Goal: Transaction & Acquisition: Purchase product/service

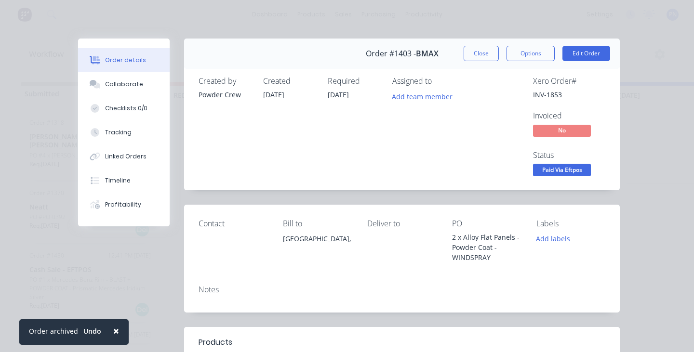
scroll to position [0, 1608]
click at [116, 331] on span "×" at bounding box center [116, 330] width 6 height 13
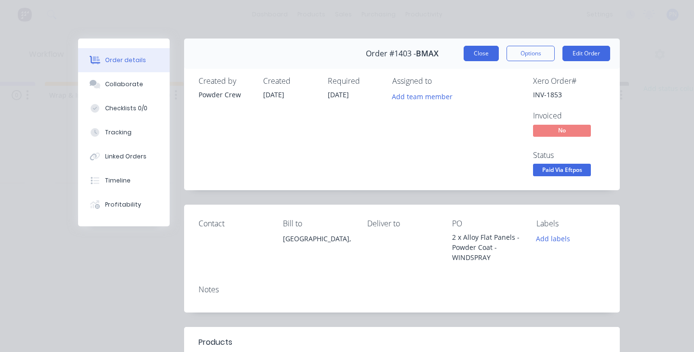
click at [475, 48] on button "Close" at bounding box center [480, 53] width 35 height 15
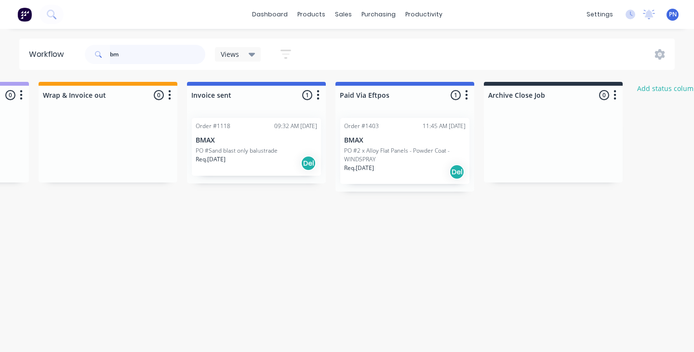
scroll to position [0, 1674]
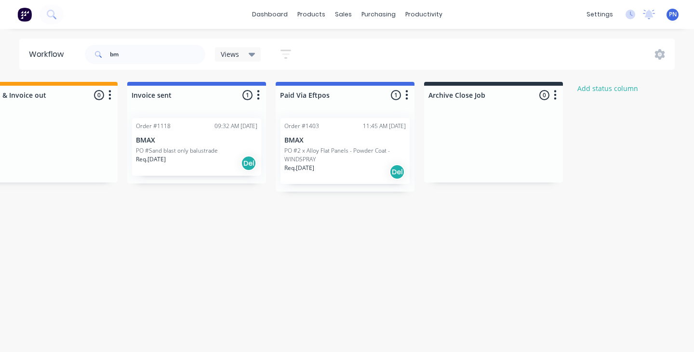
click at [225, 156] on div "Req. [DATE] Del" at bounding box center [196, 163] width 121 height 16
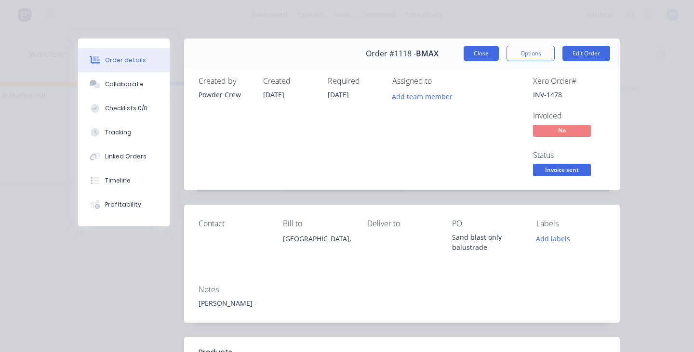
scroll to position [0, 0]
click at [472, 55] on button "Close" at bounding box center [480, 53] width 35 height 15
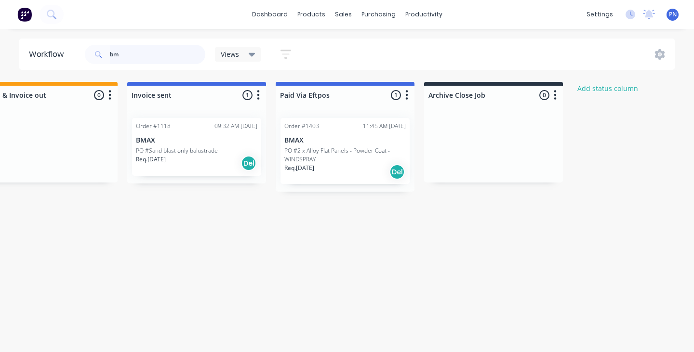
click at [147, 53] on input "bm" at bounding box center [157, 54] width 95 height 19
type input "b"
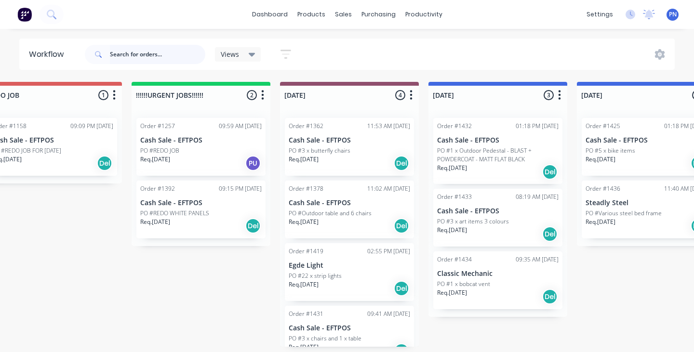
scroll to position [0, 192]
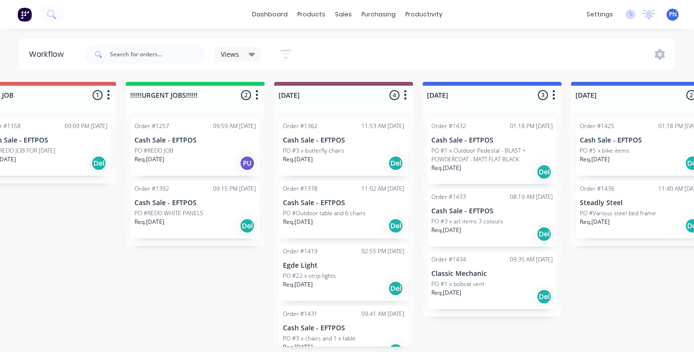
click at [216, 223] on div "Req. [DATE] Del" at bounding box center [194, 226] width 121 height 16
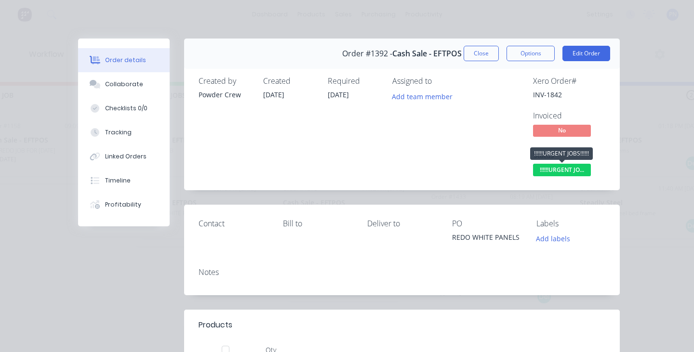
click at [557, 171] on span "!!!!!!URGENT JO..." at bounding box center [562, 170] width 58 height 12
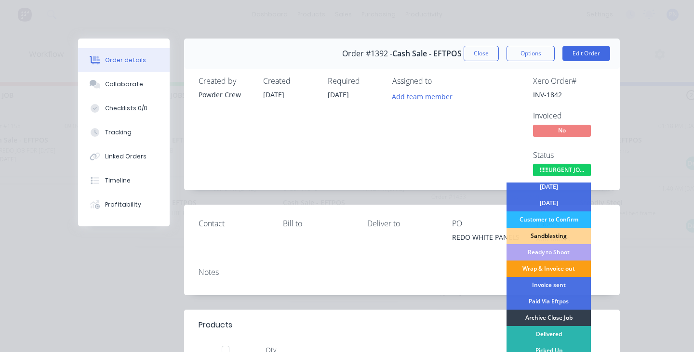
scroll to position [86, 0]
click at [552, 266] on div "Wrap & Invoice out" at bounding box center [548, 269] width 84 height 16
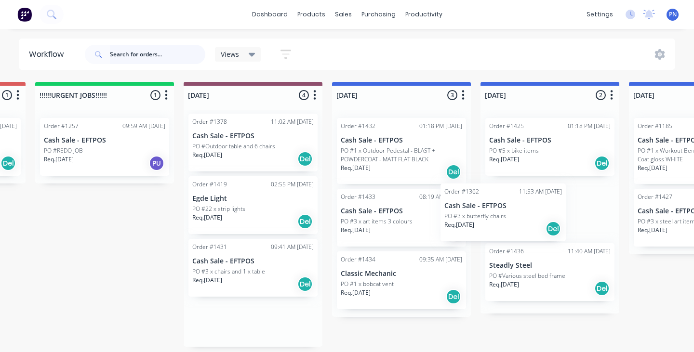
scroll to position [0, 0]
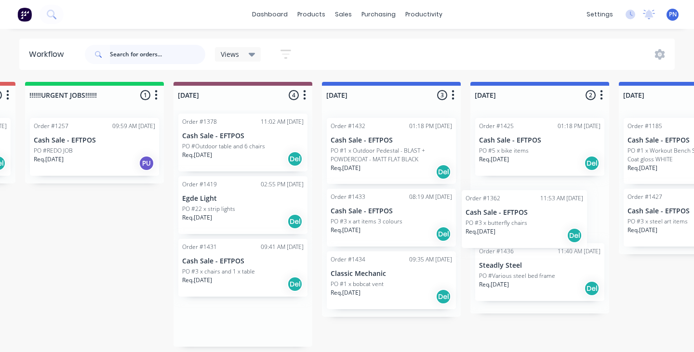
drag, startPoint x: 255, startPoint y: 145, endPoint x: 531, endPoint y: 223, distance: 287.5
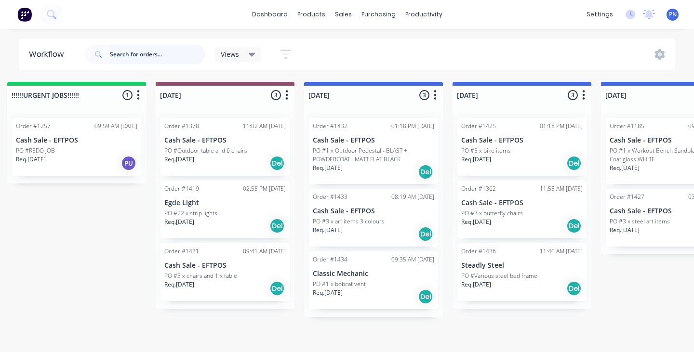
scroll to position [0, 309]
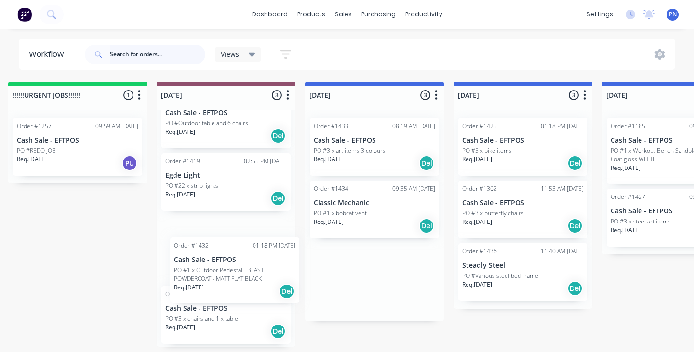
drag, startPoint x: 358, startPoint y: 145, endPoint x: 214, endPoint y: 269, distance: 190.3
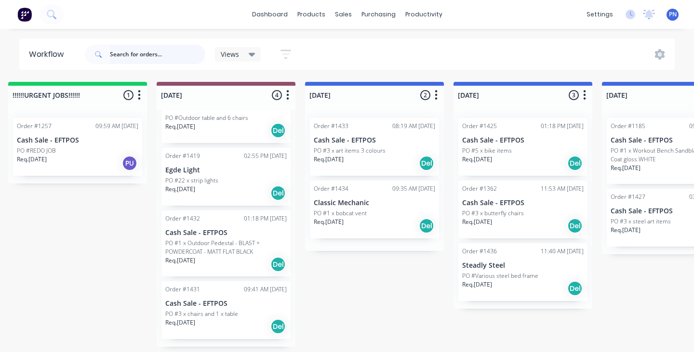
scroll to position [32, 0]
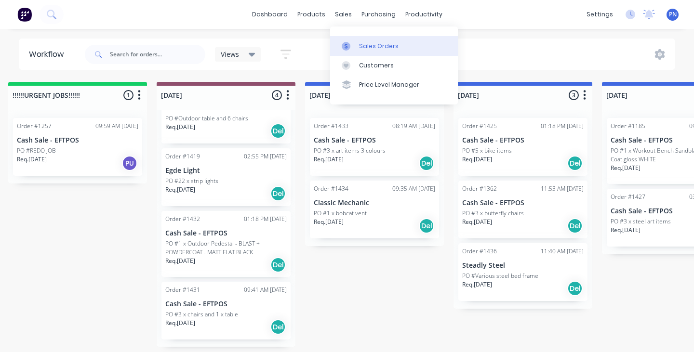
click at [362, 45] on div "Sales Orders" at bounding box center [379, 46] width 40 height 9
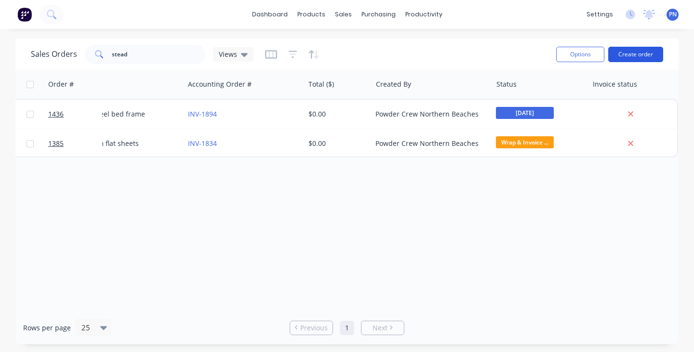
scroll to position [0, 238]
click at [642, 55] on button "Create order" at bounding box center [635, 54] width 55 height 15
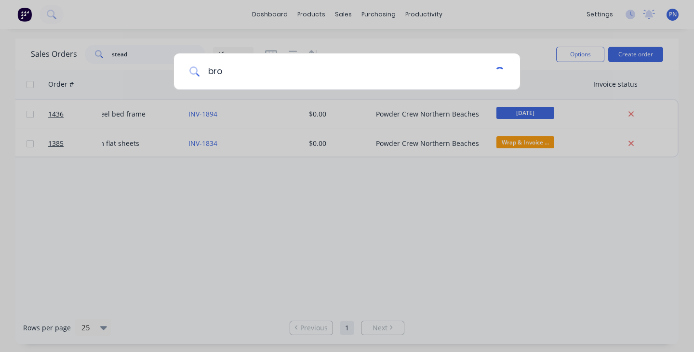
type input "bron"
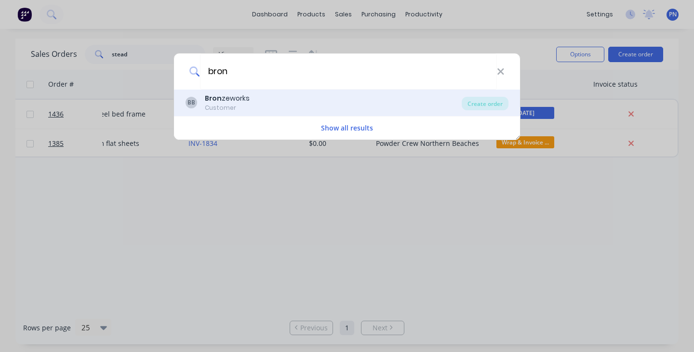
click at [233, 97] on div "Bron zeworks" at bounding box center [227, 98] width 45 height 10
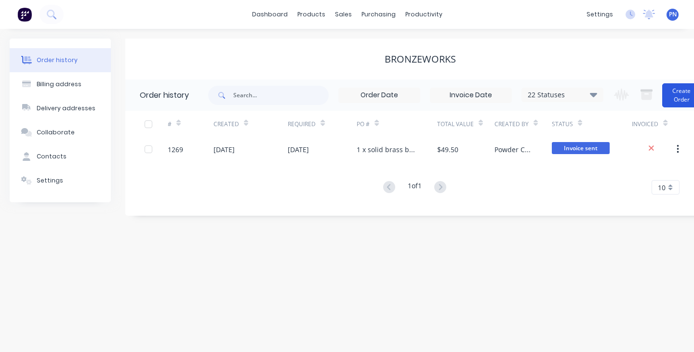
click at [677, 101] on button "Create Order" at bounding box center [681, 95] width 39 height 24
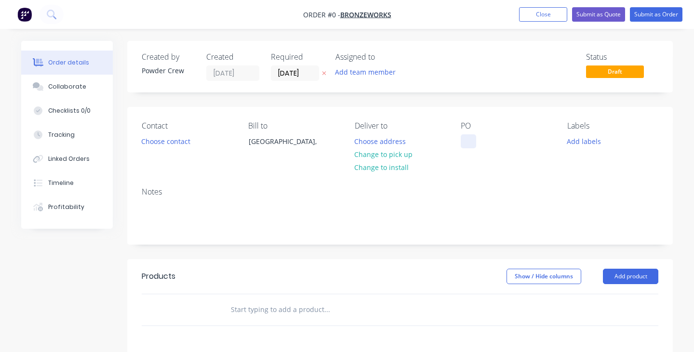
click at [470, 139] on div at bounding box center [468, 141] width 15 height 14
drag, startPoint x: 512, startPoint y: 151, endPoint x: 465, endPoint y: 138, distance: 48.6
click at [465, 138] on div "ON GOING BRASS BLASTING" at bounding box center [506, 146] width 91 height 24
copy div "ON GOING BRASS BLASTING"
click at [464, 178] on div "Order details Collaborate Checklists 0/0 Tracking Linked Orders Timeline Profit…" at bounding box center [347, 306] width 671 height 531
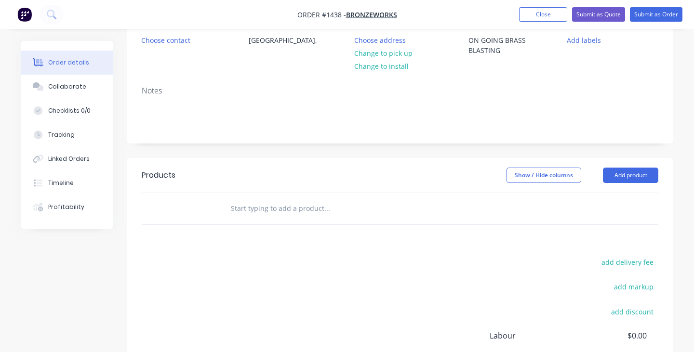
scroll to position [106, 0]
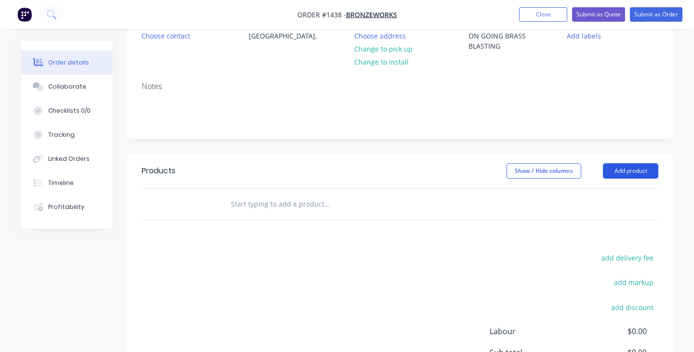
click at [634, 170] on button "Add product" at bounding box center [630, 170] width 55 height 15
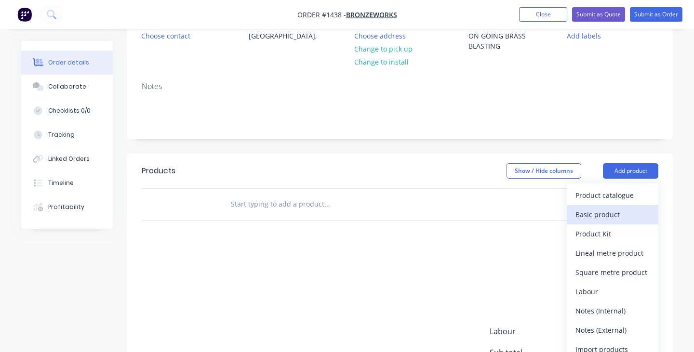
click at [620, 216] on div "Basic product" at bounding box center [612, 215] width 74 height 14
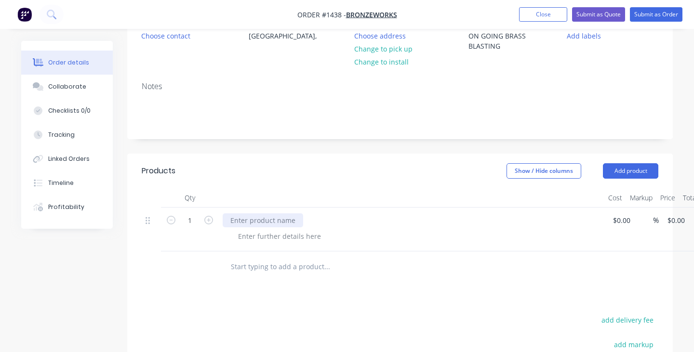
click at [284, 220] on div at bounding box center [263, 220] width 80 height 14
paste div
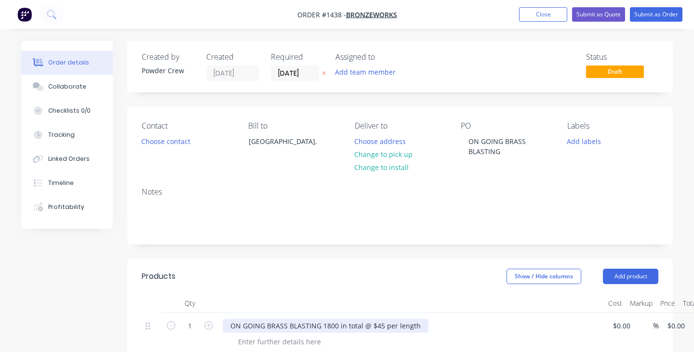
scroll to position [0, 0]
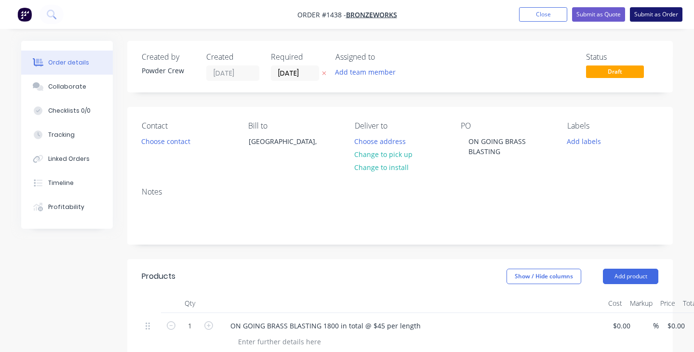
click at [651, 12] on button "Submit as Order" at bounding box center [656, 14] width 53 height 14
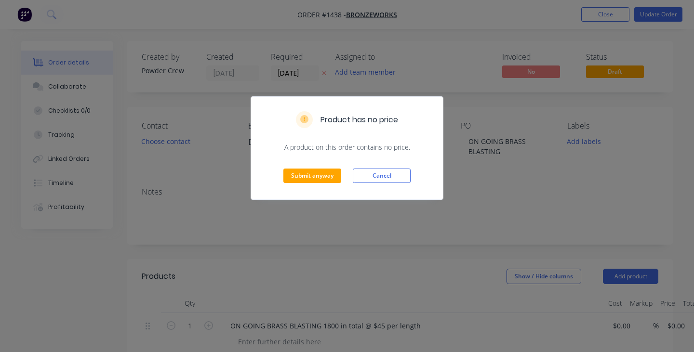
click at [419, 233] on div "Product has no price A product on this order contains no price. Submit anyway C…" at bounding box center [347, 176] width 694 height 352
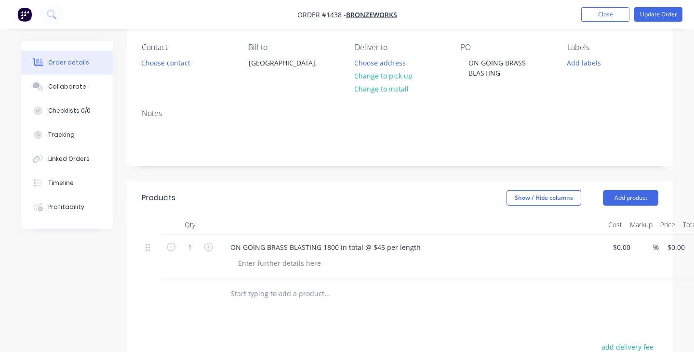
scroll to position [91, 0]
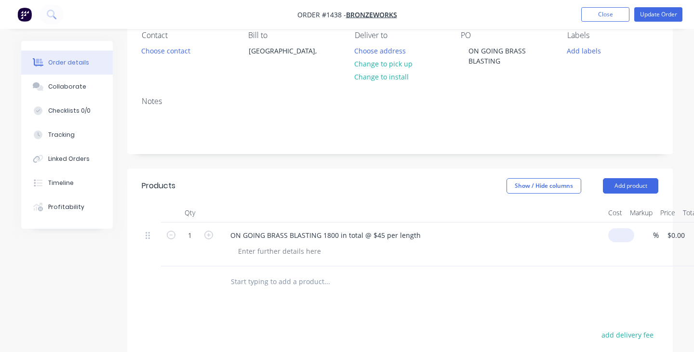
click at [619, 237] on input at bounding box center [623, 235] width 22 height 14
type input "$45.00"
click at [568, 244] on div at bounding box center [415, 251] width 370 height 14
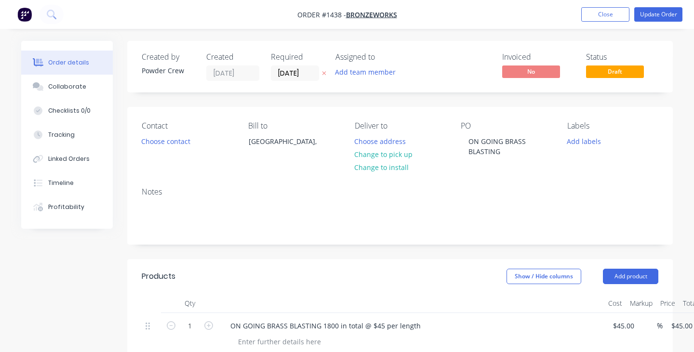
scroll to position [0, 0]
click at [654, 15] on button "Update Order" at bounding box center [658, 14] width 48 height 14
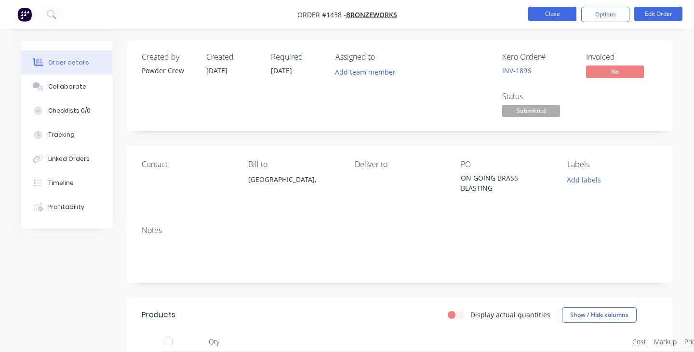
click at [557, 18] on button "Close" at bounding box center [552, 14] width 48 height 14
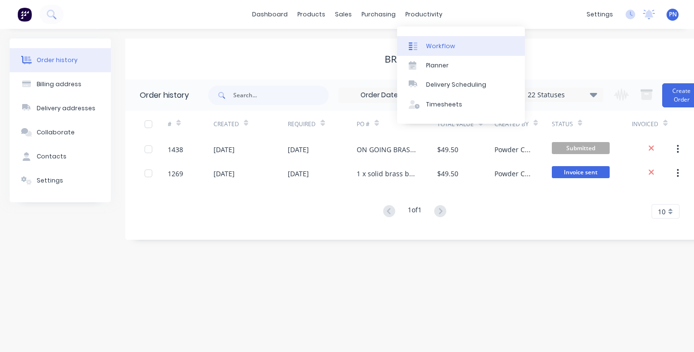
click at [434, 49] on div "Workflow" at bounding box center [440, 46] width 29 height 9
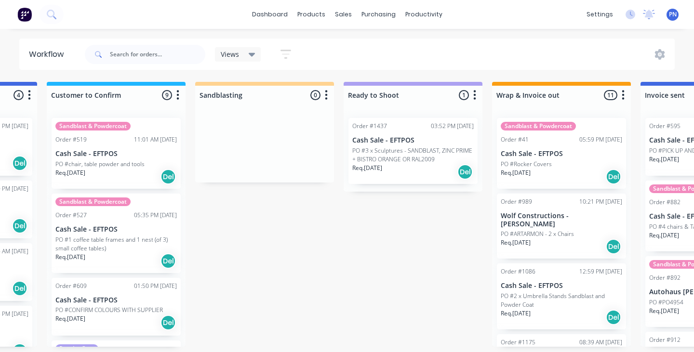
scroll to position [0, 1178]
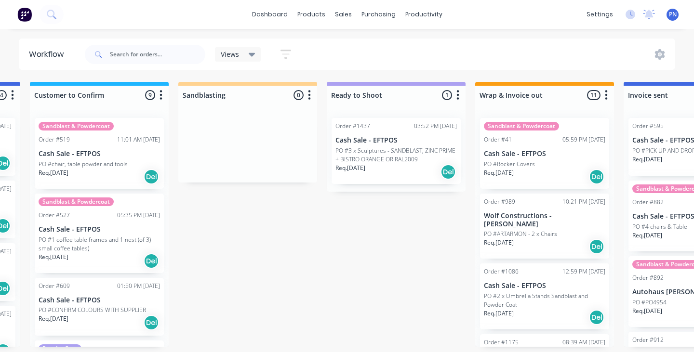
click at [296, 169] on div at bounding box center [247, 146] width 139 height 72
click at [262, 94] on div at bounding box center [247, 95] width 139 height 19
click at [416, 171] on div "Req. [DATE] Del" at bounding box center [395, 172] width 121 height 16
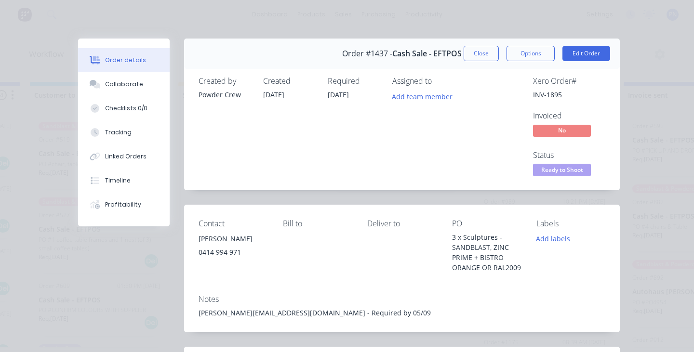
scroll to position [0, 0]
click at [569, 164] on span "Ready to Shoot" at bounding box center [562, 170] width 58 height 12
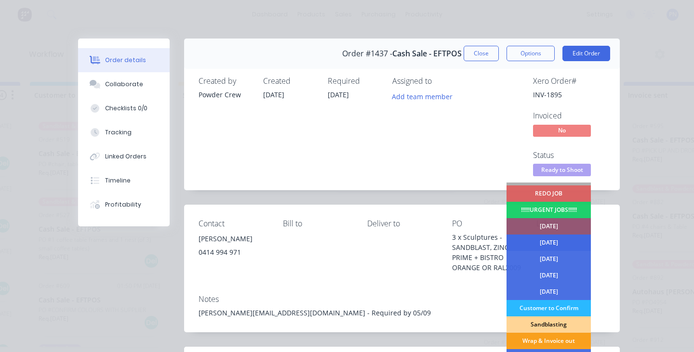
scroll to position [16, 0]
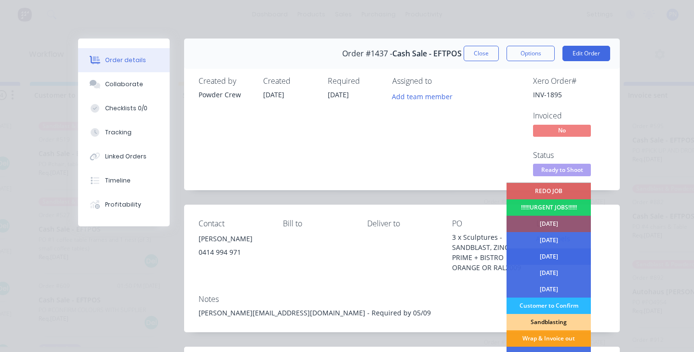
click at [561, 253] on div "[DATE]" at bounding box center [548, 257] width 84 height 16
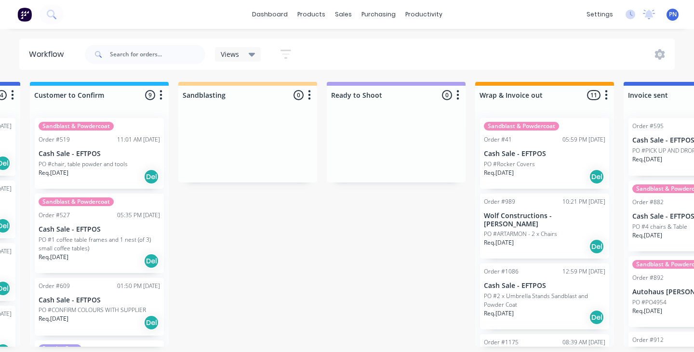
click at [457, 95] on icon "button" at bounding box center [458, 95] width 2 height 10
click at [401, 183] on button "Delete" at bounding box center [415, 180] width 96 height 16
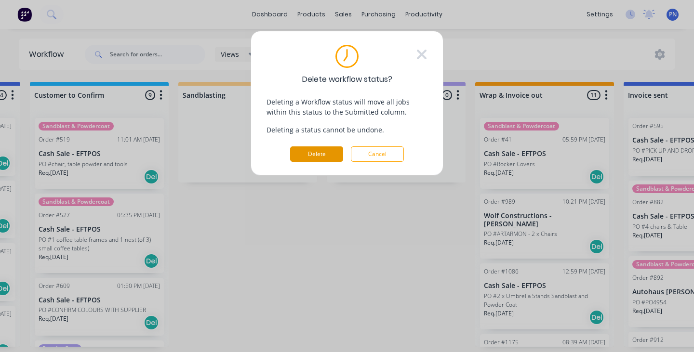
click at [330, 152] on button "Delete" at bounding box center [316, 153] width 53 height 15
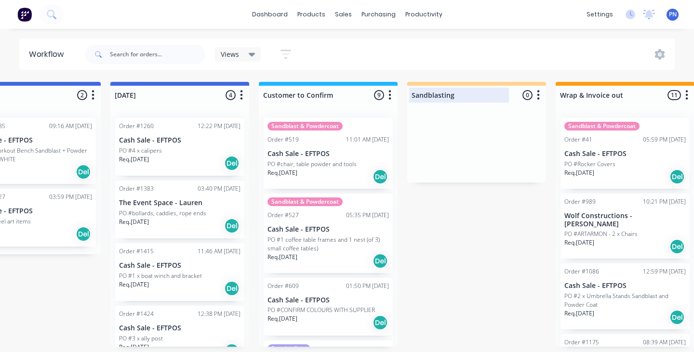
scroll to position [0, 950]
click at [479, 94] on div at bounding box center [475, 95] width 139 height 19
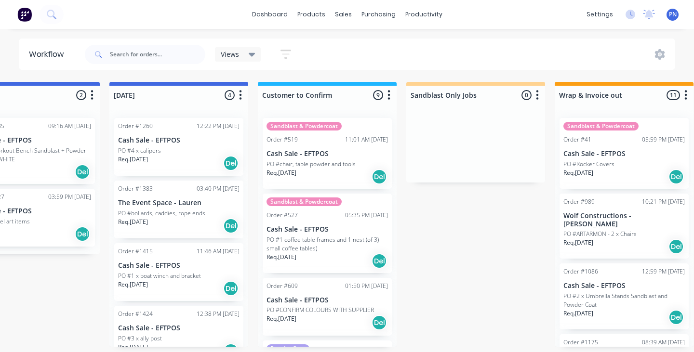
type input "Sandblast Only Jobs"
click at [500, 117] on div at bounding box center [475, 146] width 139 height 72
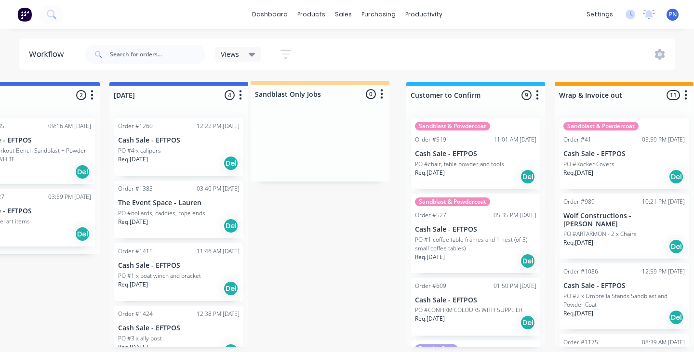
drag, startPoint x: 508, startPoint y: 90, endPoint x: 346, endPoint y: 89, distance: 161.9
click at [346, 89] on div "Submitted 5 Status colour #ADADAD hex #ADADAD Save Cancel Summaries Total order…" at bounding box center [195, 214] width 2305 height 265
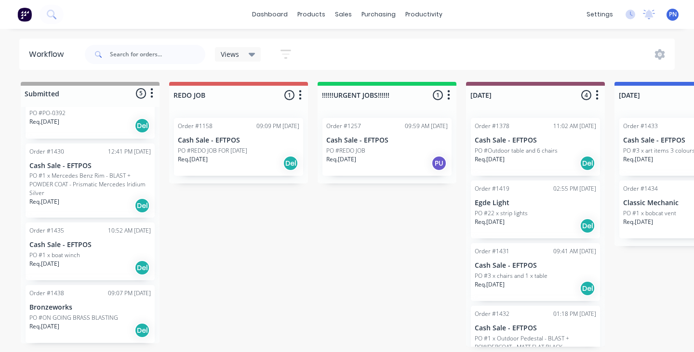
scroll to position [104, 0]
click at [116, 304] on p "Bronzeworks" at bounding box center [89, 308] width 121 height 8
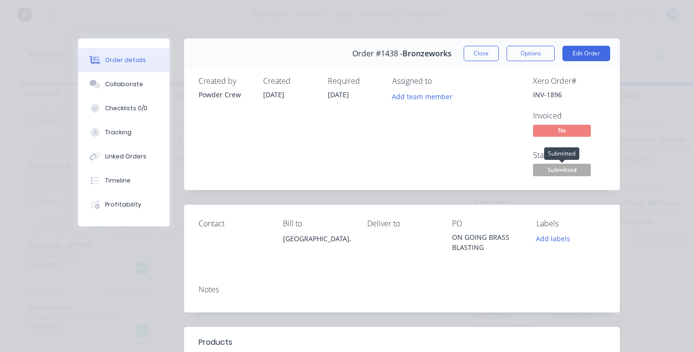
click at [568, 172] on span "Submitted" at bounding box center [562, 170] width 58 height 12
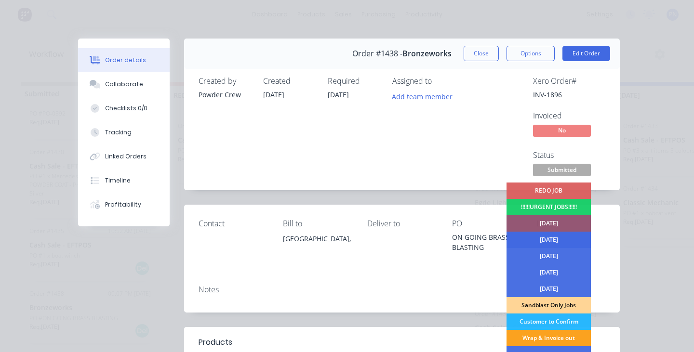
scroll to position [20, 0]
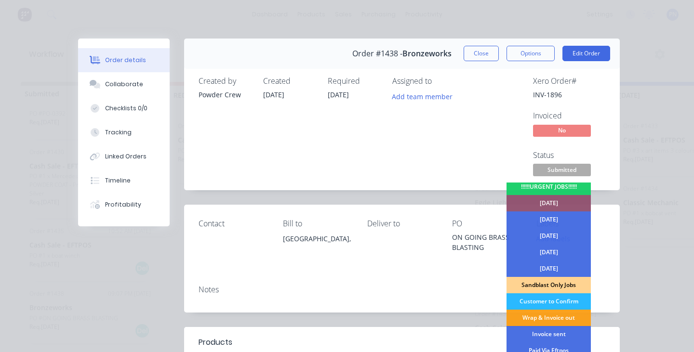
click at [558, 283] on div "Sandblast Only Jobs" at bounding box center [548, 285] width 84 height 16
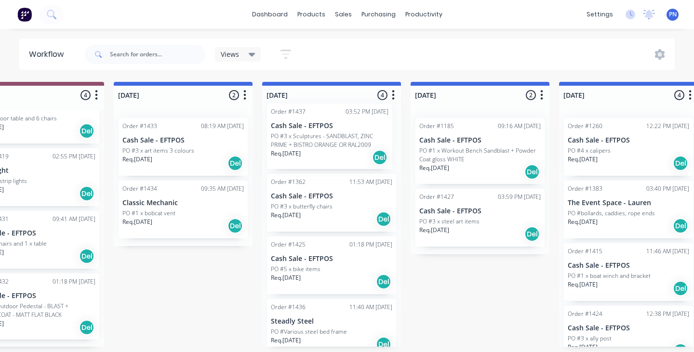
scroll to position [13, 0]
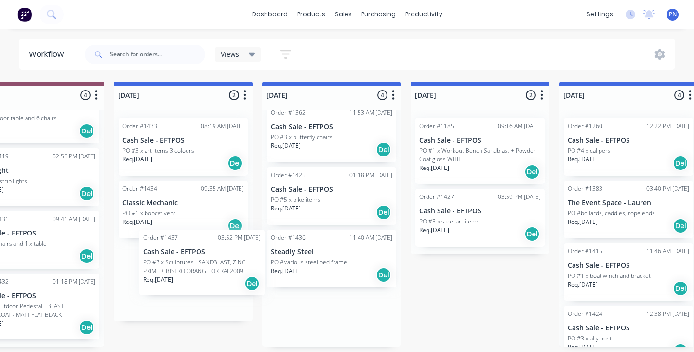
drag, startPoint x: 340, startPoint y: 154, endPoint x: 210, endPoint y: 282, distance: 183.0
click at [210, 282] on div "Submitted 4 Status colour #ADADAD hex #ADADAD Save Cancel Summaries Total order…" at bounding box center [644, 214] width 2305 height 265
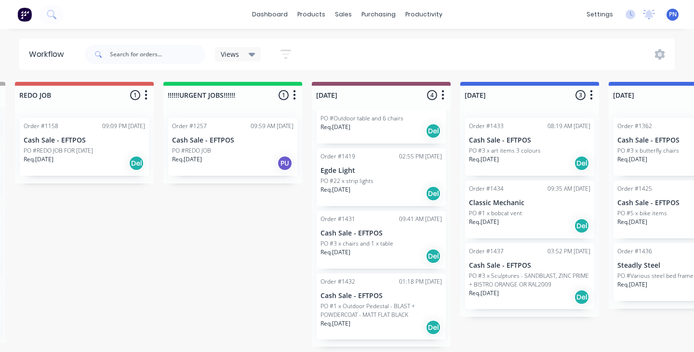
scroll to position [0, 151]
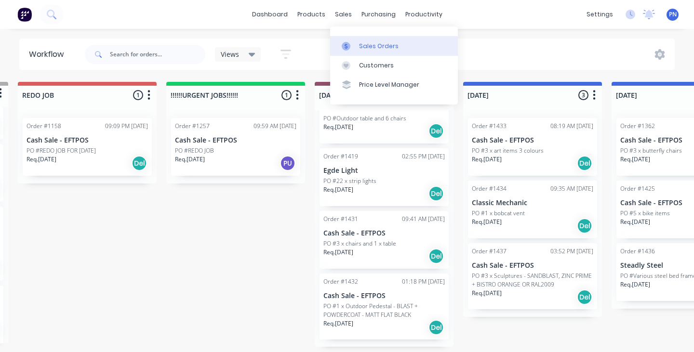
click at [368, 46] on div "Sales Orders" at bounding box center [379, 46] width 40 height 9
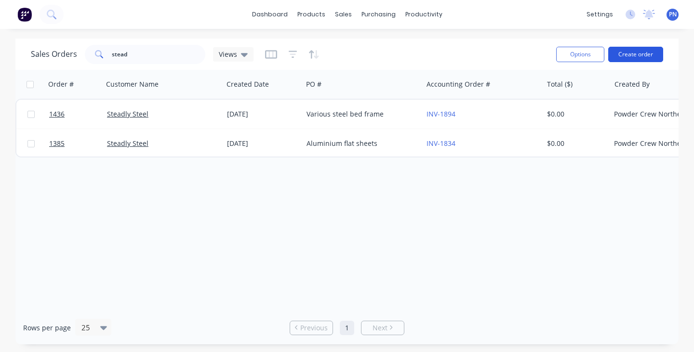
click at [635, 58] on button "Create order" at bounding box center [635, 54] width 55 height 15
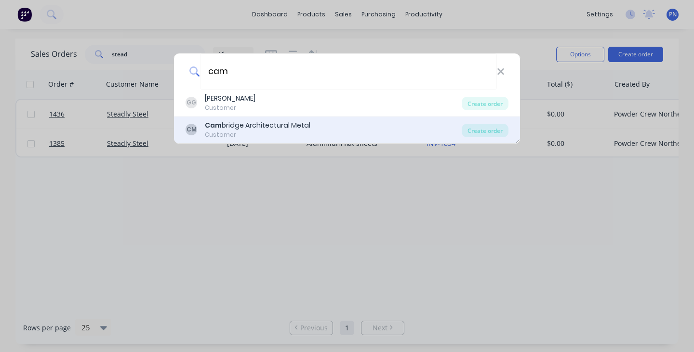
type input "cam"
click at [344, 135] on div "CM Cam bridge Architectural Metal Customer" at bounding box center [323, 129] width 276 height 19
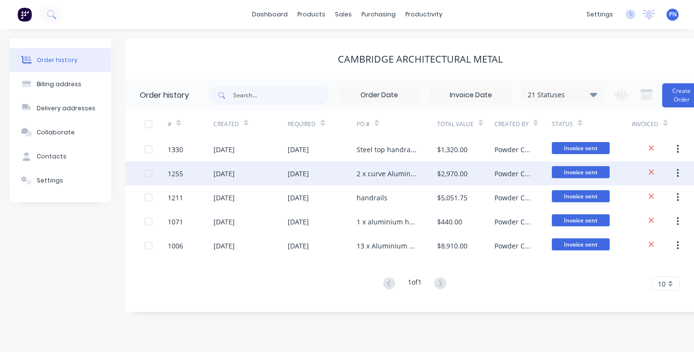
click at [346, 172] on div "[DATE]" at bounding box center [322, 173] width 69 height 24
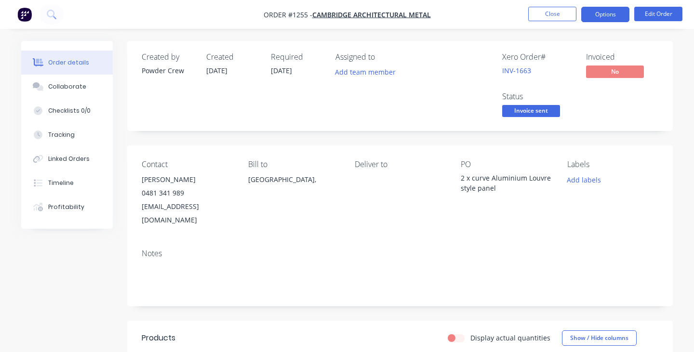
click at [616, 13] on button "Options" at bounding box center [605, 14] width 48 height 15
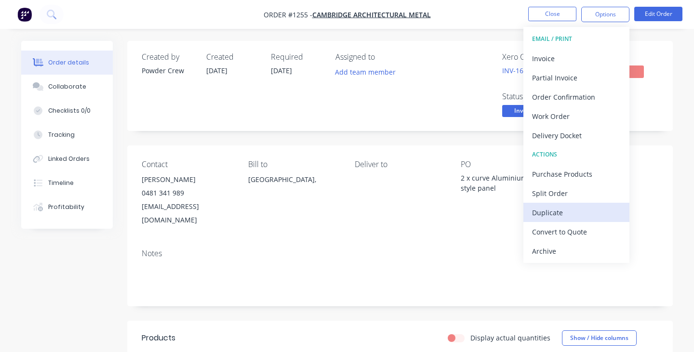
click at [572, 207] on div "Duplicate" at bounding box center [576, 213] width 89 height 14
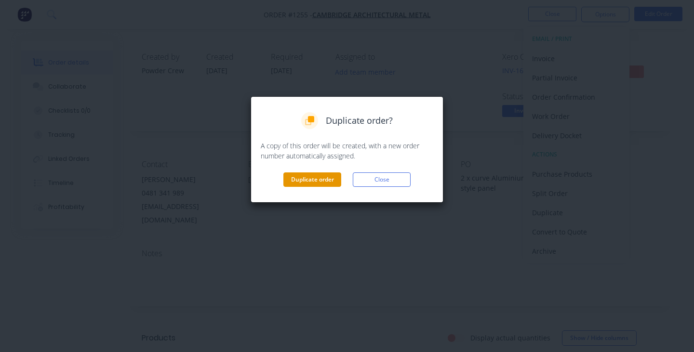
click at [328, 180] on button "Duplicate order" at bounding box center [312, 179] width 58 height 14
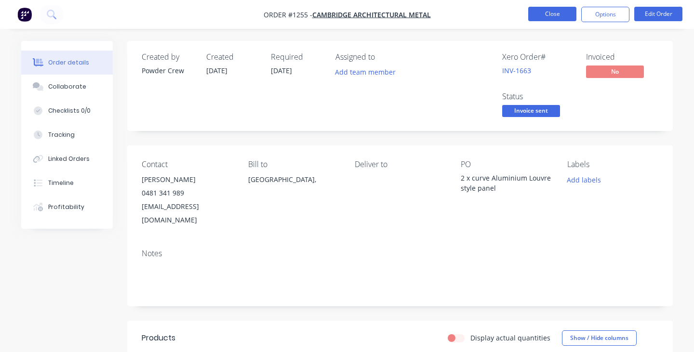
click at [545, 15] on button "Close" at bounding box center [552, 14] width 48 height 14
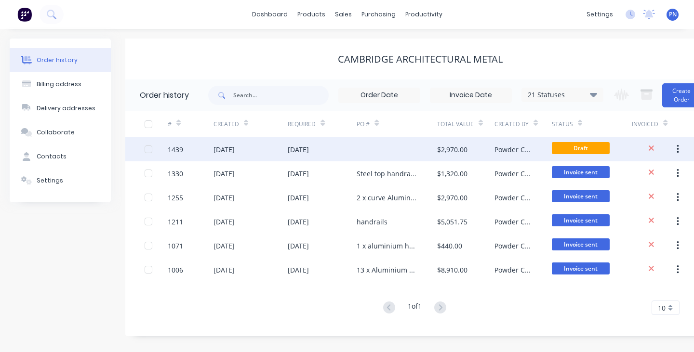
click at [377, 150] on div at bounding box center [397, 149] width 80 height 24
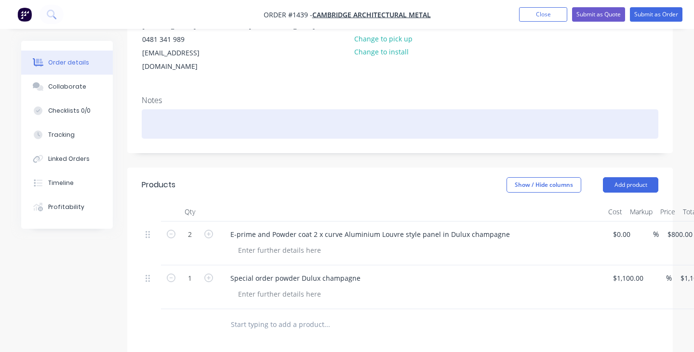
scroll to position [125, 0]
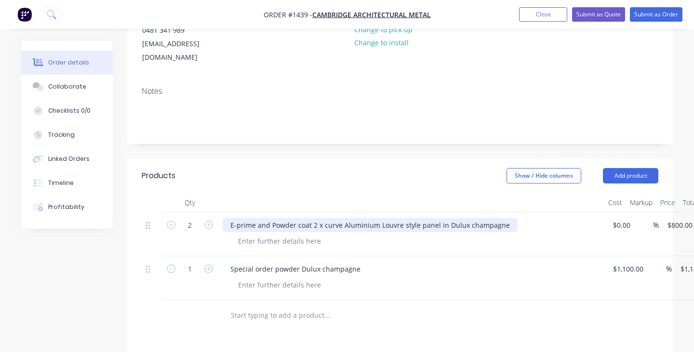
click at [315, 218] on div "E-prime and Powder coat 2 x curve Aluminium Louvre style panel in Dulux champag…" at bounding box center [370, 225] width 295 height 14
click at [341, 218] on div "E-prime and Powder coat 1 x curve Aluminium Louvre style panel in Dulux champag…" at bounding box center [370, 225] width 295 height 14
click at [322, 218] on div "E-prime and Powder coat 1 x curve Aluminium Louvre style panel in Dulux champag…" at bounding box center [370, 225] width 295 height 14
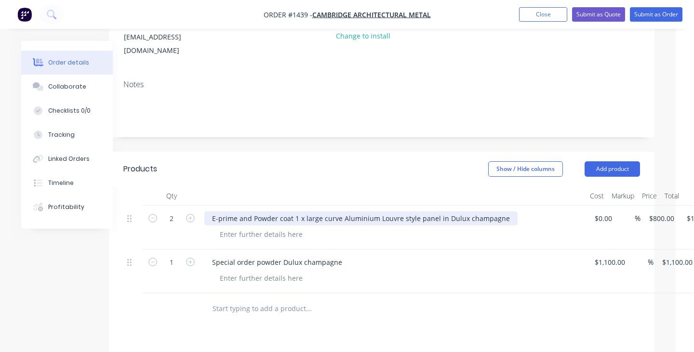
scroll to position [132, 18]
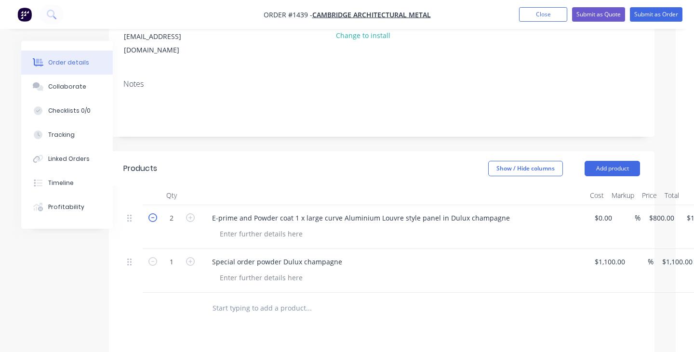
click at [153, 213] on icon "button" at bounding box center [152, 217] width 9 height 9
type input "1"
type input "$800.00"
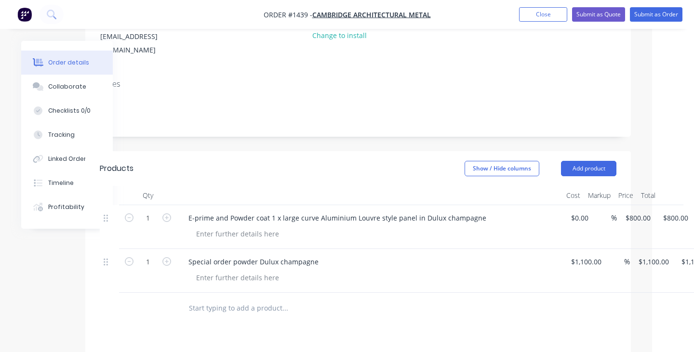
scroll to position [132, 42]
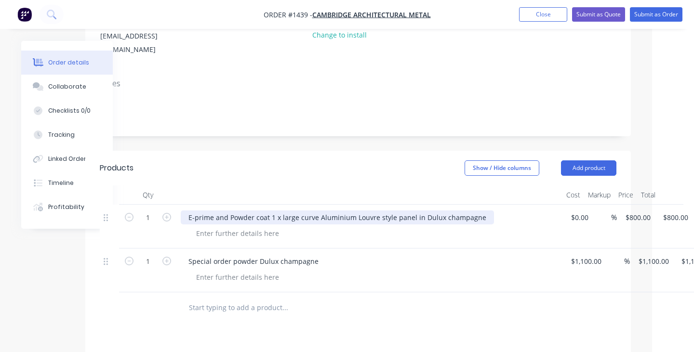
click at [413, 211] on div "E-prime and Powder coat 1 x large curve Aluminium Louvre style panel in Dulux c…" at bounding box center [337, 218] width 313 height 14
click at [411, 211] on div "E-prime and Powder coat 1 x large curve Aluminium Louvre style panel in Dulux c…" at bounding box center [337, 218] width 313 height 14
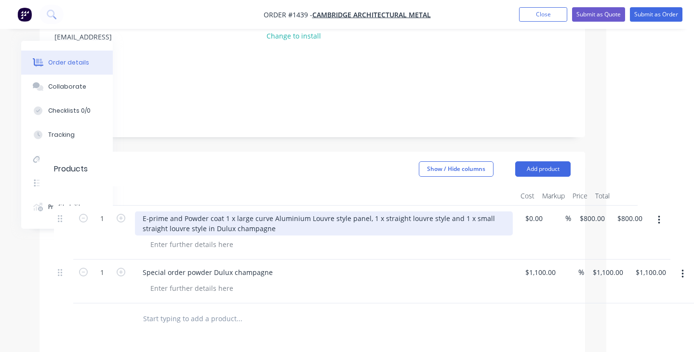
scroll to position [132, 88]
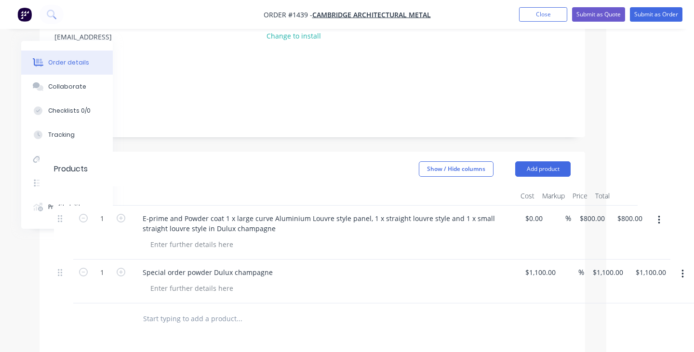
click at [682, 270] on icon "button" at bounding box center [682, 274] width 2 height 9
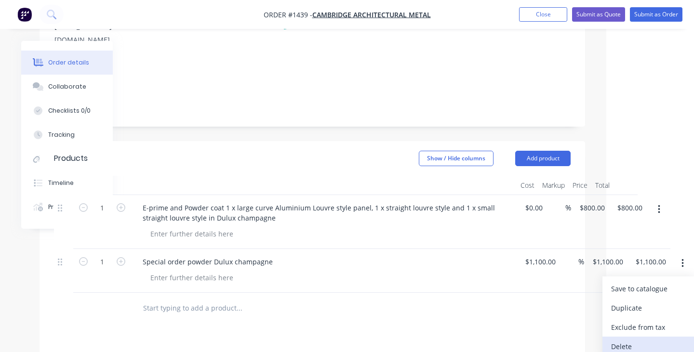
click at [635, 340] on div "Delete" at bounding box center [648, 347] width 74 height 14
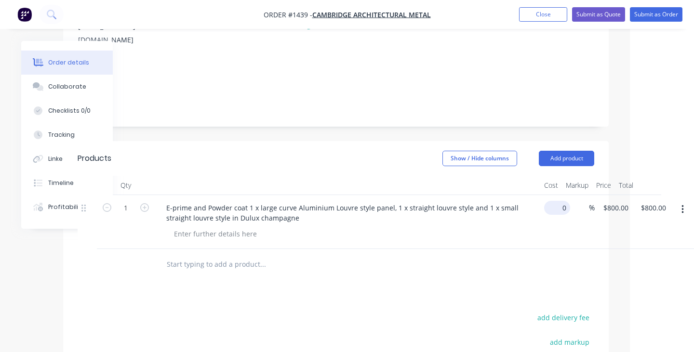
scroll to position [142, 53]
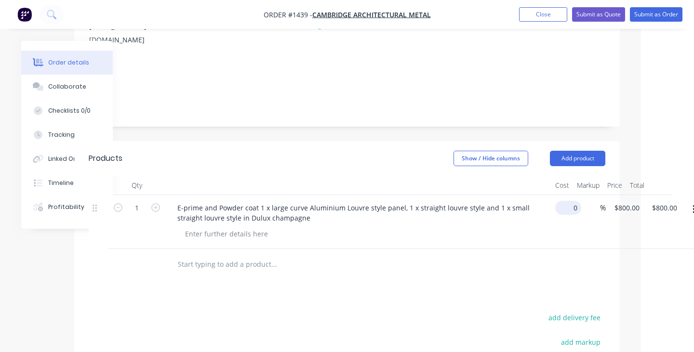
click at [555, 201] on div "0 $0.00" at bounding box center [568, 208] width 26 height 14
type input "$0.00"
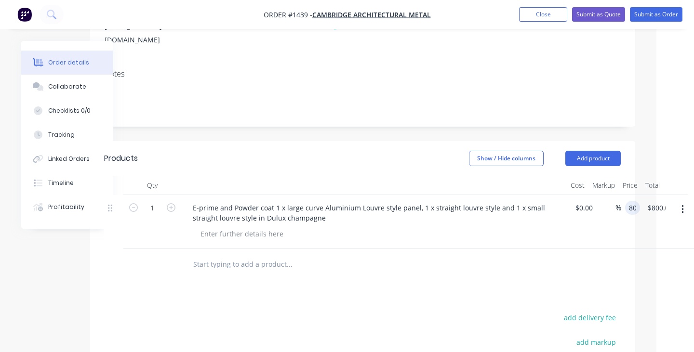
click at [608, 195] on div "1 E-prime and Powder coat 1 x large curve Aluminium Louvre style panel, 1 x str…" at bounding box center [362, 222] width 516 height 54
type input "0"
type input "$0.00"
type input "02500"
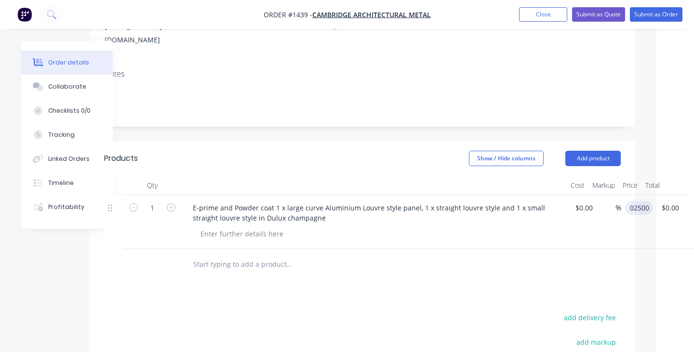
click at [633, 201] on input "02500" at bounding box center [641, 208] width 24 height 14
type input "$2,500.00"
click at [613, 249] on div at bounding box center [362, 264] width 516 height 31
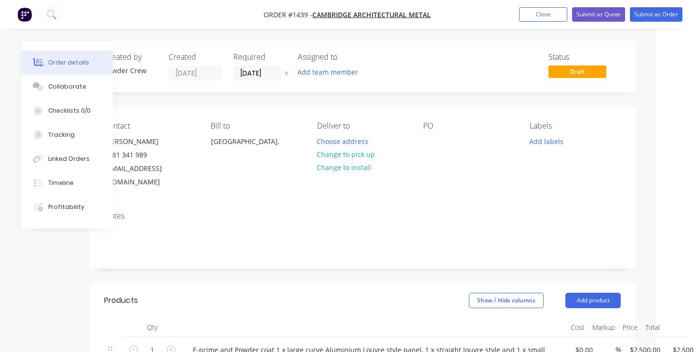
scroll to position [0, 38]
click at [435, 144] on div at bounding box center [430, 141] width 15 height 14
click at [670, 15] on button "Submit as Order" at bounding box center [656, 14] width 53 height 14
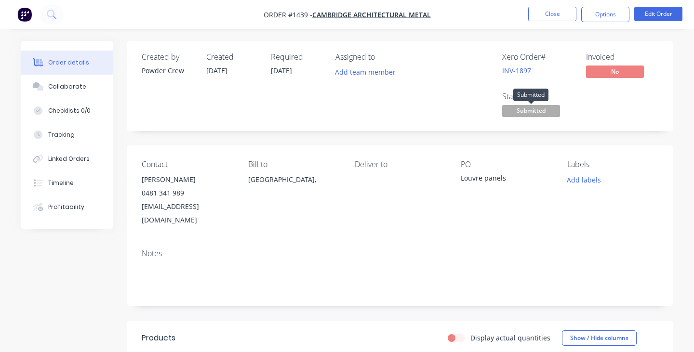
click at [547, 107] on span "Submitted" at bounding box center [531, 111] width 58 height 12
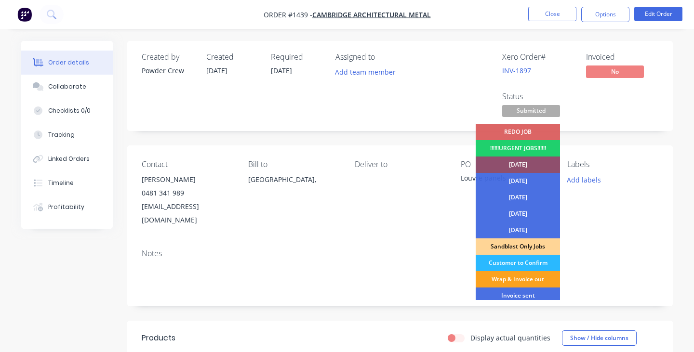
click at [527, 164] on div "[DATE]" at bounding box center [518, 165] width 84 height 16
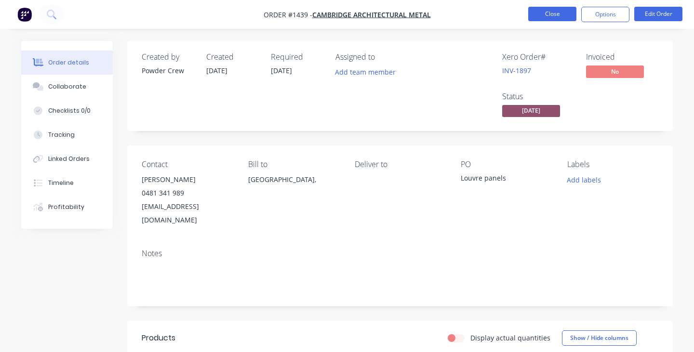
click at [549, 17] on button "Close" at bounding box center [552, 14] width 48 height 14
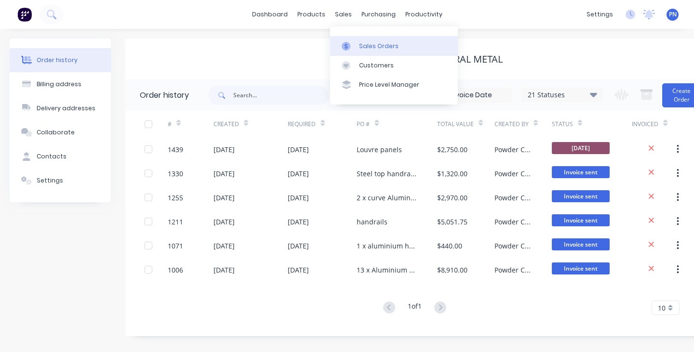
click at [370, 47] on div "Sales Orders" at bounding box center [379, 46] width 40 height 9
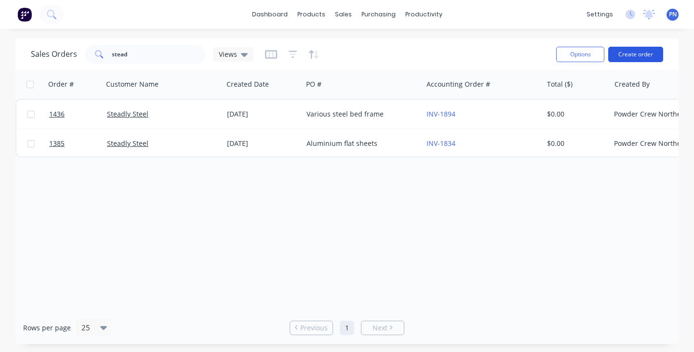
click at [623, 50] on button "Create order" at bounding box center [635, 54] width 55 height 15
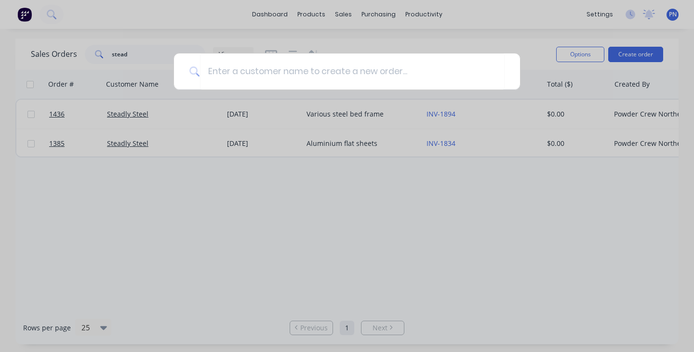
click at [507, 184] on div at bounding box center [347, 176] width 694 height 352
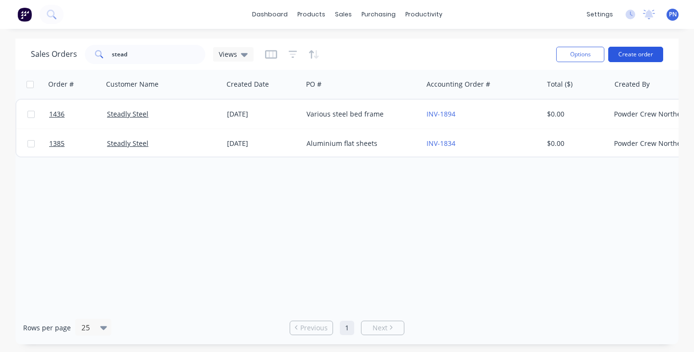
click at [644, 56] on button "Create order" at bounding box center [635, 54] width 55 height 15
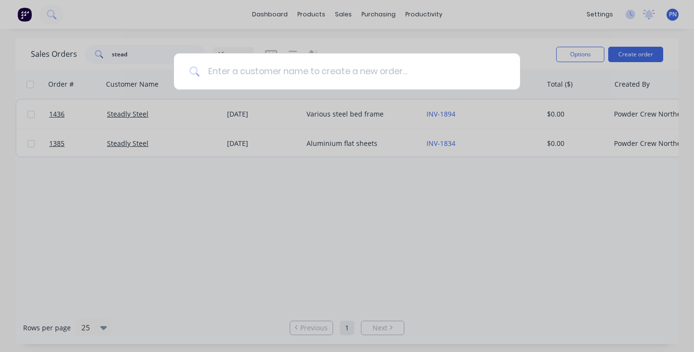
click at [486, 76] on input at bounding box center [352, 71] width 304 height 36
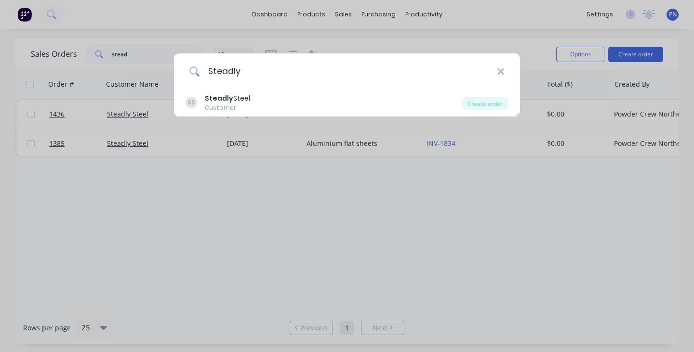
type input "Steadly"
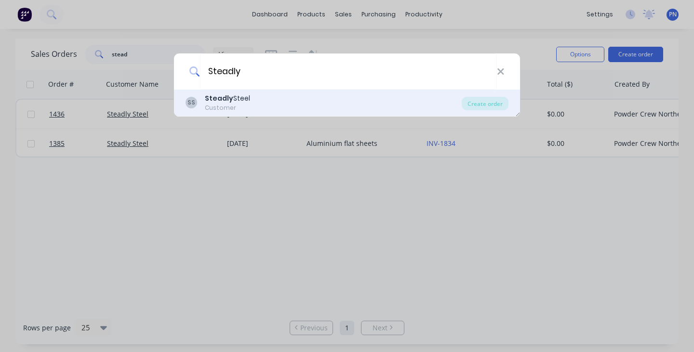
drag, startPoint x: 486, startPoint y: 66, endPoint x: 409, endPoint y: 93, distance: 81.5
click at [409, 93] on div "SS Steadly Steel Customer Create order" at bounding box center [347, 103] width 346 height 27
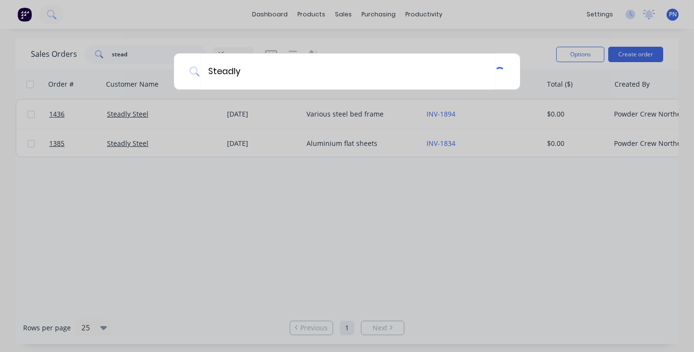
click at [408, 97] on div "Steadly" at bounding box center [347, 176] width 694 height 352
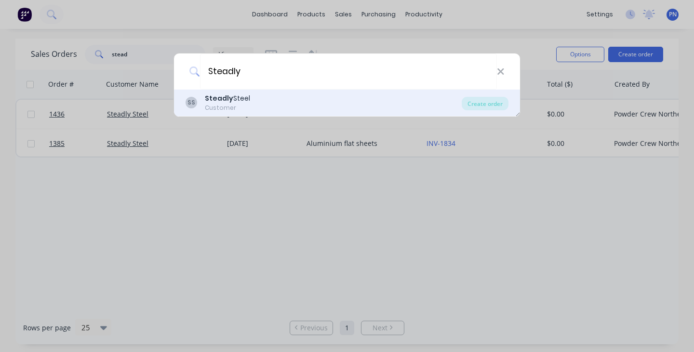
click at [376, 99] on div "SS Steadly Steel Customer" at bounding box center [323, 102] width 276 height 19
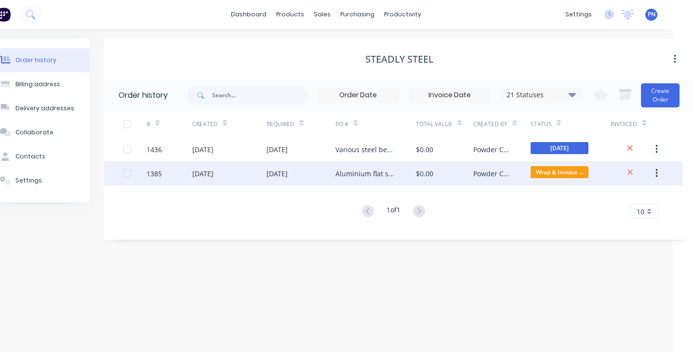
scroll to position [0, 22]
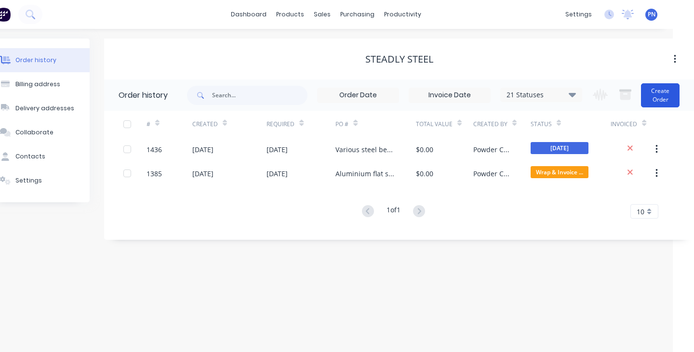
click at [666, 96] on button "Create Order" at bounding box center [660, 95] width 39 height 24
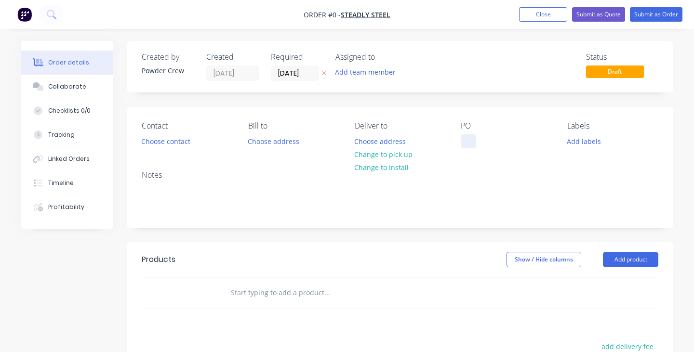
click at [466, 146] on div at bounding box center [468, 141] width 15 height 14
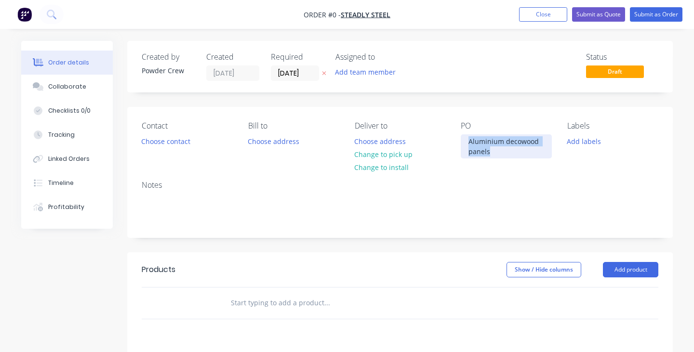
drag, startPoint x: 499, startPoint y: 152, endPoint x: 467, endPoint y: 143, distance: 32.6
click at [467, 143] on div "Aluminium decowood panels" at bounding box center [506, 146] width 91 height 24
copy div "Aluminium decowood panels"
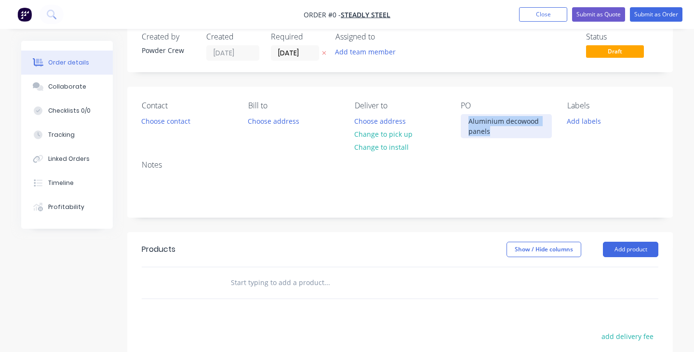
scroll to position [39, 0]
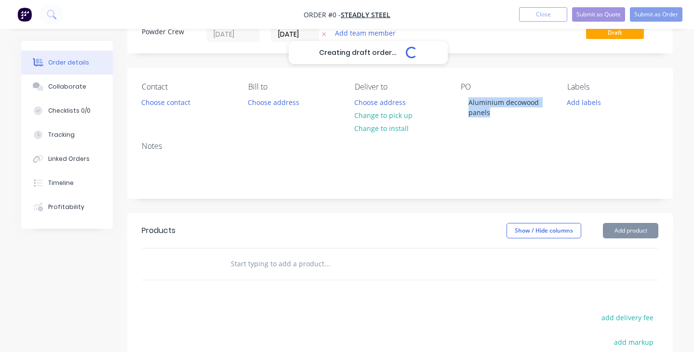
click at [614, 225] on div "Creating draft order... Loading... Order details Collaborate Checklists 0/0 Tra…" at bounding box center [347, 264] width 671 height 524
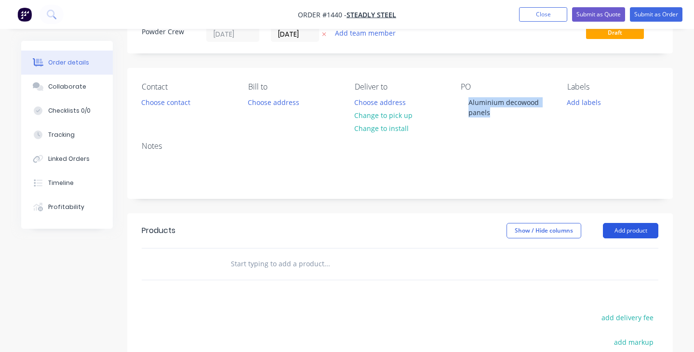
click at [621, 229] on button "Add product" at bounding box center [630, 230] width 55 height 15
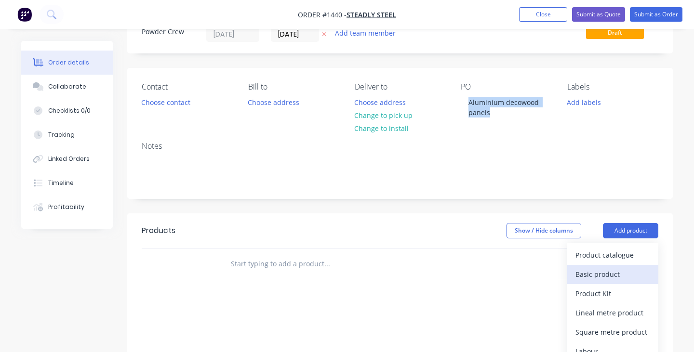
click at [613, 275] on div "Basic product" at bounding box center [612, 274] width 74 height 14
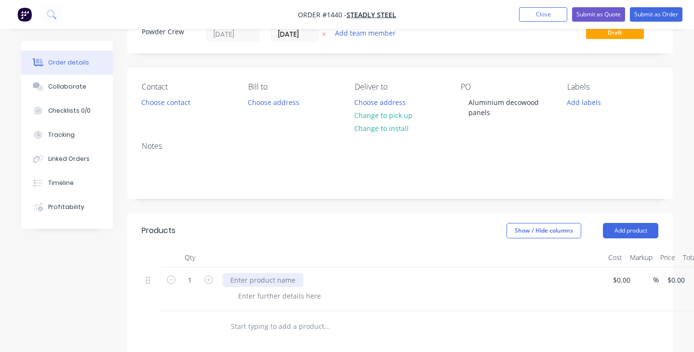
click at [285, 275] on div at bounding box center [263, 280] width 80 height 14
paste div
click at [507, 269] on div "Aluminium decowood panels powder coat in satin black" at bounding box center [411, 289] width 385 height 44
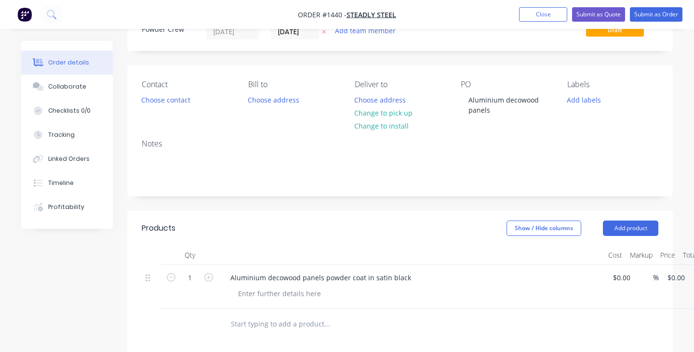
scroll to position [23, 0]
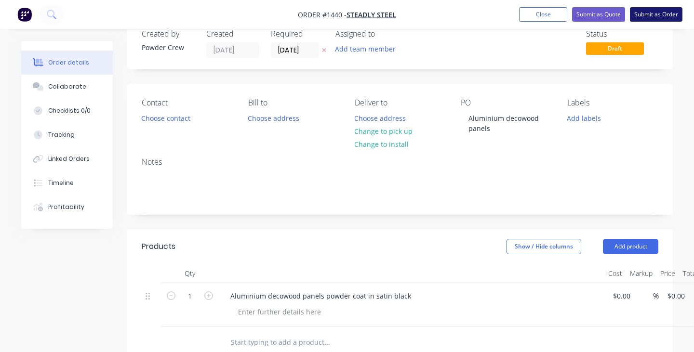
click at [644, 13] on button "Submit as Order" at bounding box center [656, 14] width 53 height 14
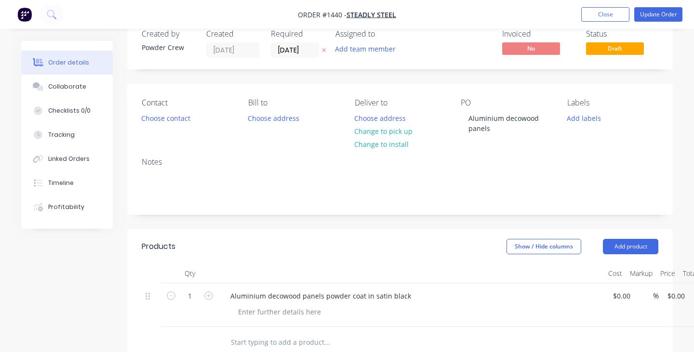
scroll to position [0, 0]
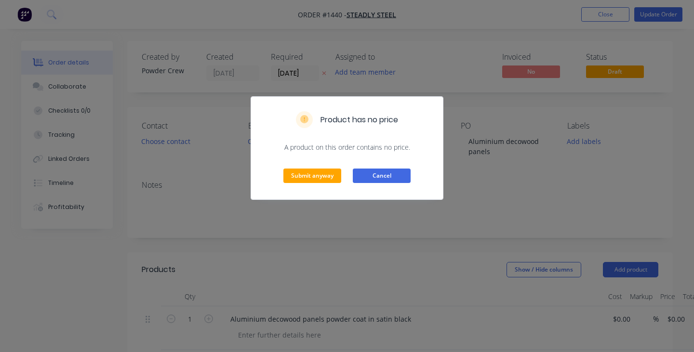
click at [388, 174] on button "Cancel" at bounding box center [382, 176] width 58 height 14
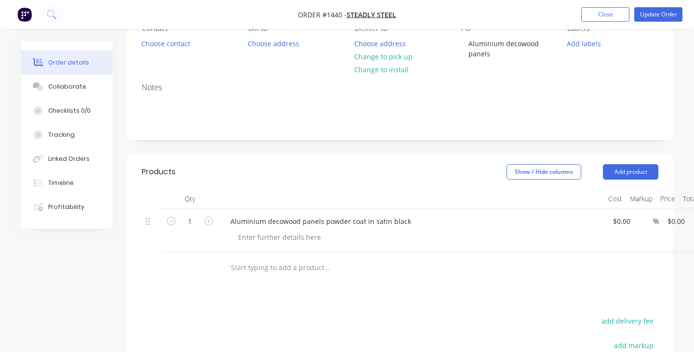
scroll to position [118, 0]
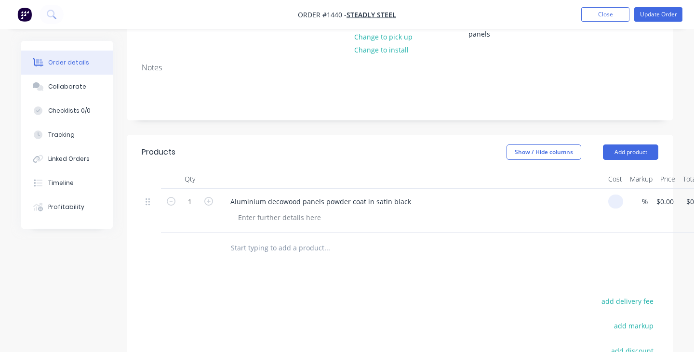
click at [619, 204] on input at bounding box center [617, 202] width 11 height 14
type input "$3,000.00"
click at [560, 241] on div at bounding box center [392, 247] width 339 height 19
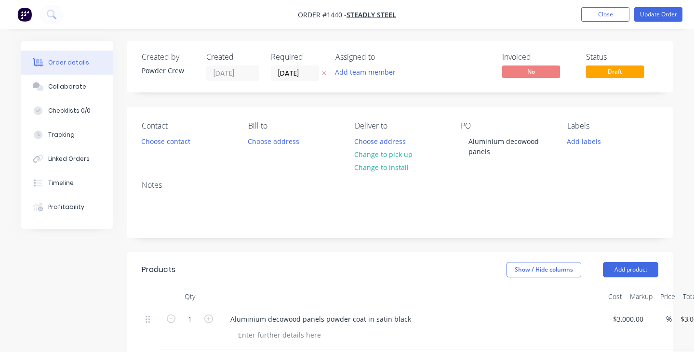
scroll to position [0, 0]
click at [663, 15] on button "Update Order" at bounding box center [658, 14] width 48 height 14
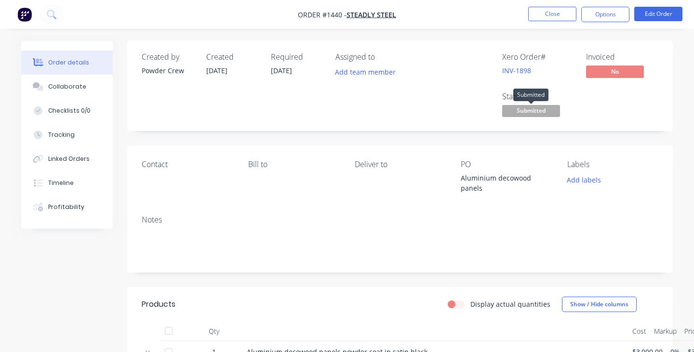
click at [550, 114] on span "Submitted" at bounding box center [531, 111] width 58 height 12
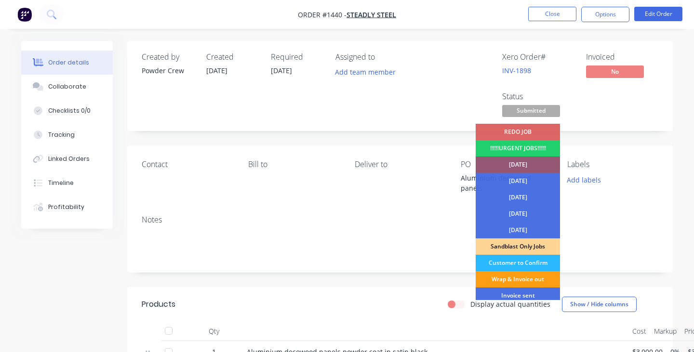
click at [527, 278] on div "Wrap & Invoice out" at bounding box center [518, 279] width 84 height 16
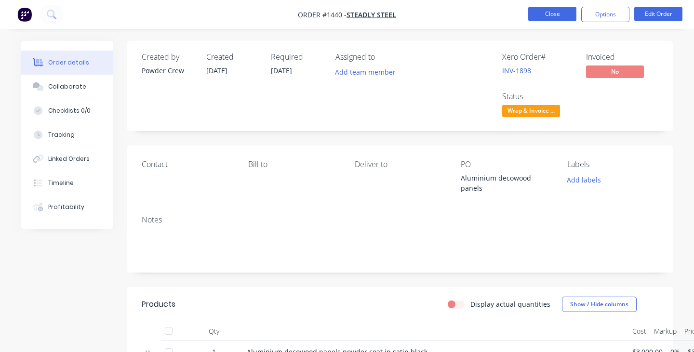
click at [548, 13] on button "Close" at bounding box center [552, 14] width 48 height 14
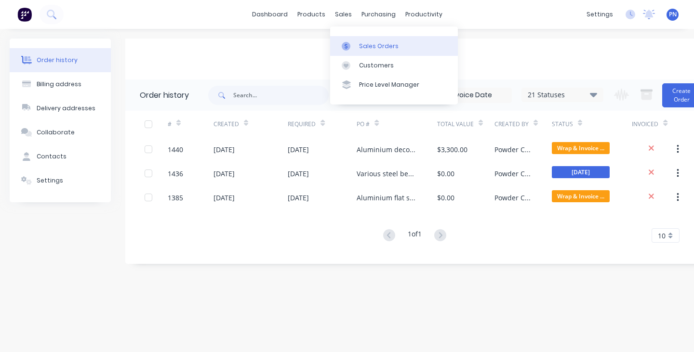
click at [361, 40] on link "Sales Orders" at bounding box center [394, 45] width 128 height 19
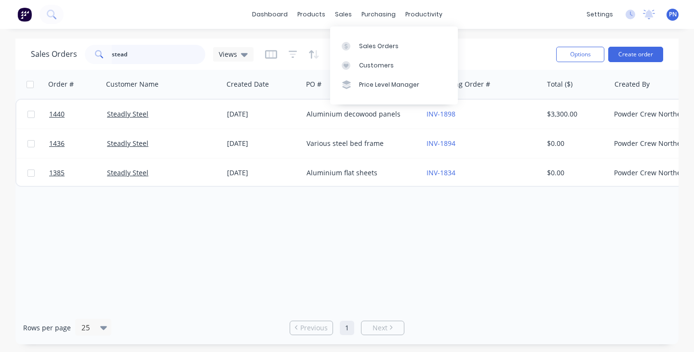
click at [164, 55] on input "stead" at bounding box center [159, 54] width 94 height 19
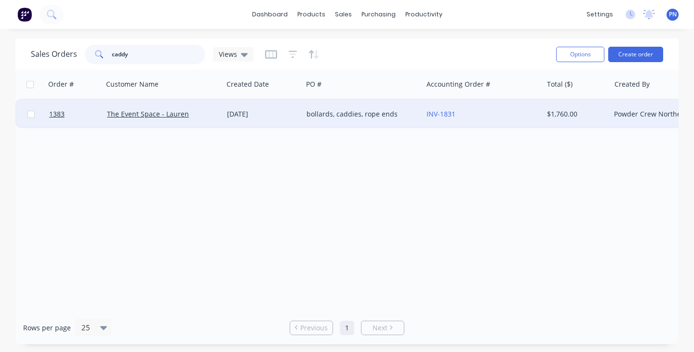
type input "caddy"
click at [290, 110] on div "[DATE]" at bounding box center [263, 114] width 72 height 10
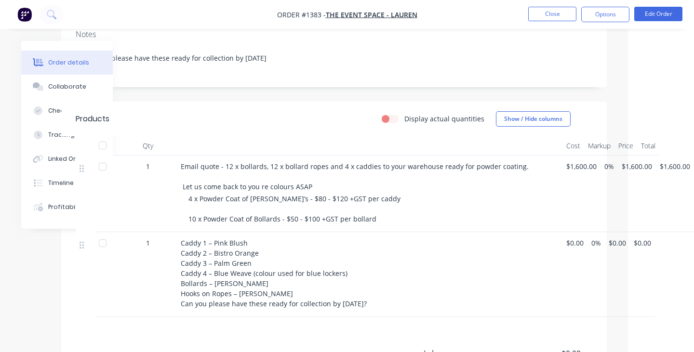
scroll to position [217, 66]
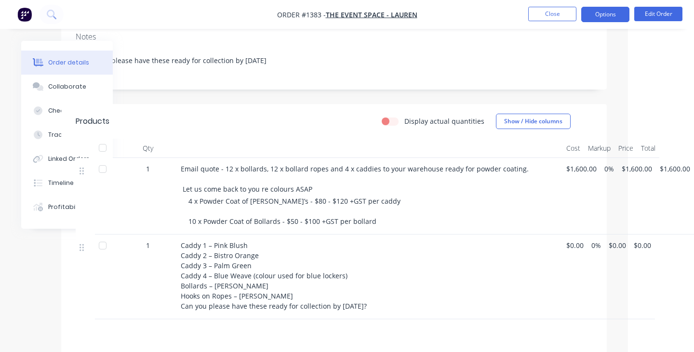
click at [598, 17] on button "Options" at bounding box center [605, 14] width 48 height 15
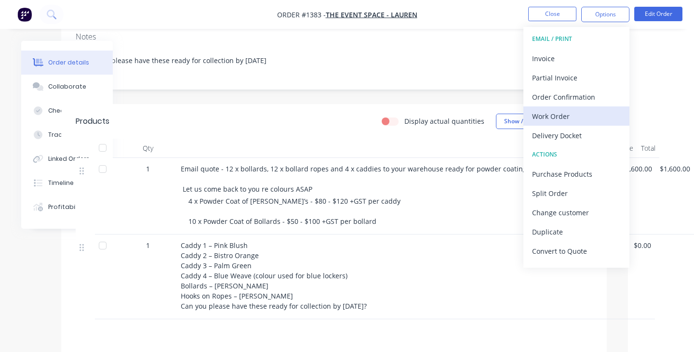
click at [559, 118] on div "Work Order" at bounding box center [576, 116] width 89 height 14
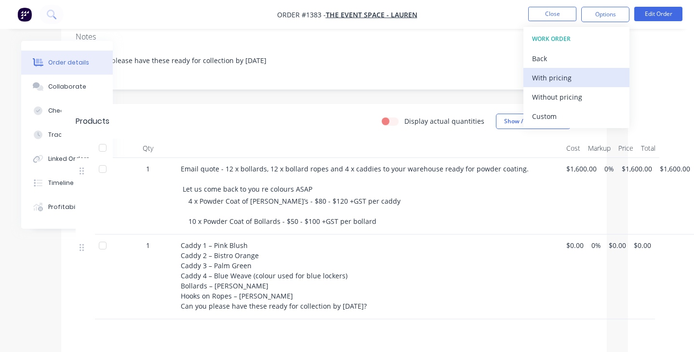
click at [628, 92] on html "Order #1383 - The Event Space - Lauren Close Options WORK ORDER Back With prici…" at bounding box center [281, 137] width 694 height 708
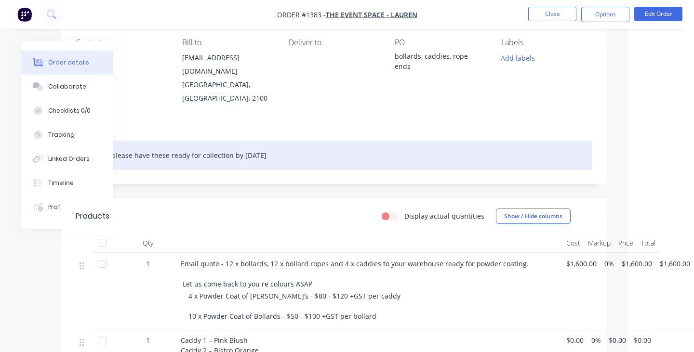
scroll to position [74, 66]
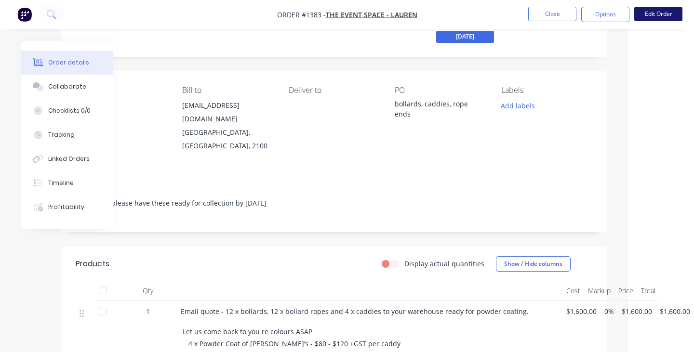
click at [651, 18] on button "Edit Order" at bounding box center [658, 14] width 48 height 14
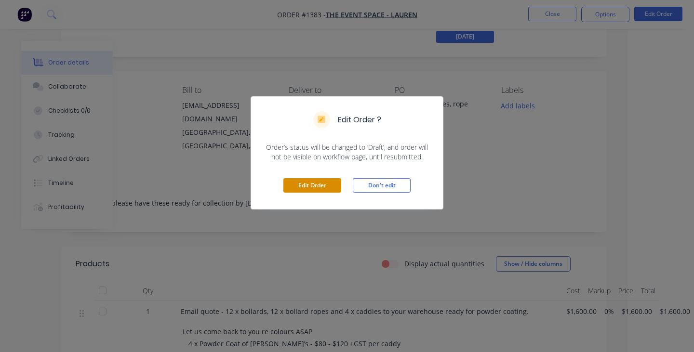
click at [331, 184] on button "Edit Order" at bounding box center [312, 185] width 58 height 14
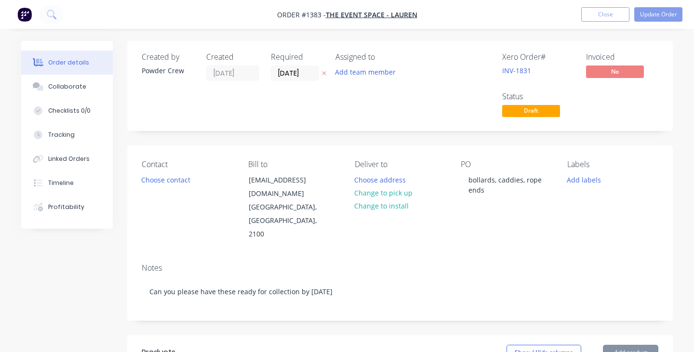
type input "$1,600.00"
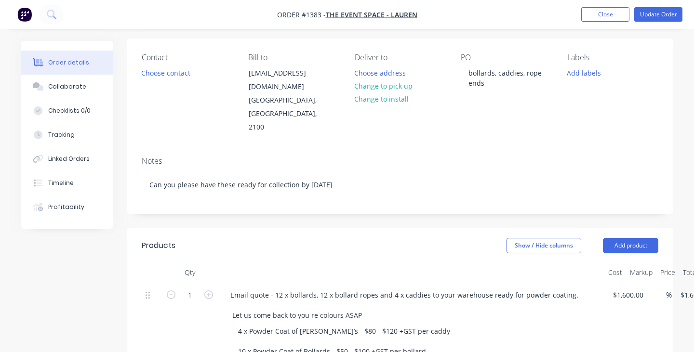
scroll to position [125, 0]
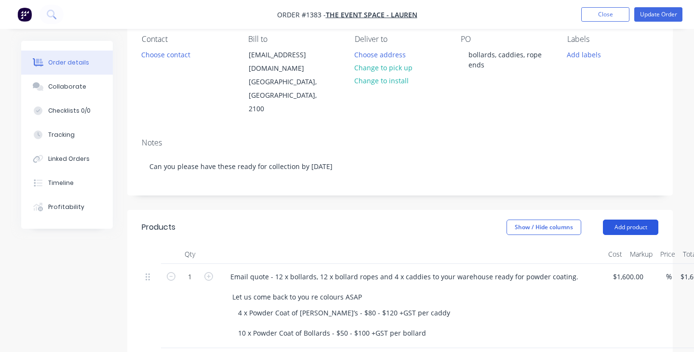
click at [623, 220] on button "Add product" at bounding box center [630, 227] width 55 height 15
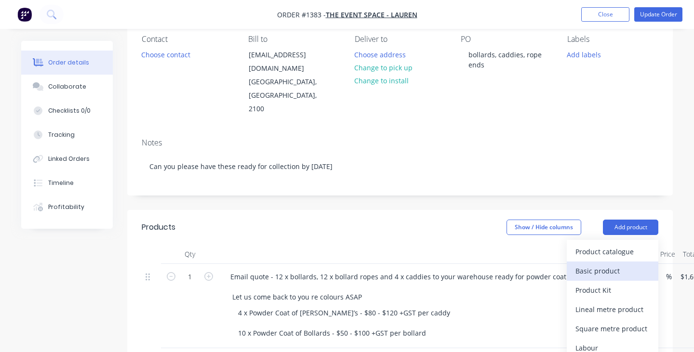
click at [608, 264] on div "Basic product" at bounding box center [612, 271] width 74 height 14
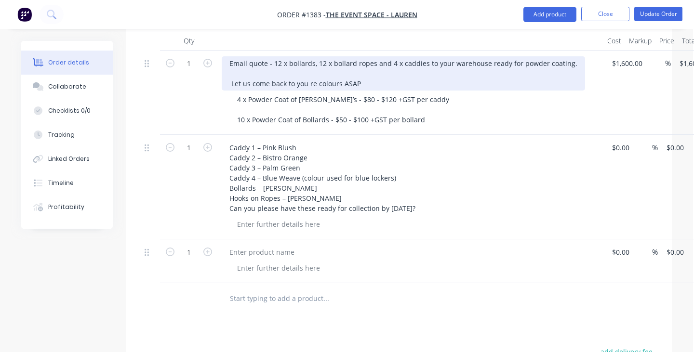
scroll to position [337, 1]
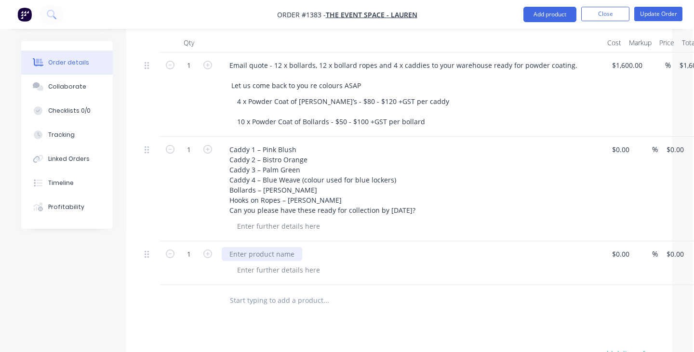
click at [290, 247] on div at bounding box center [262, 254] width 80 height 14
click at [276, 247] on div at bounding box center [262, 254] width 80 height 14
paste div
click at [344, 263] on div at bounding box center [414, 270] width 370 height 14
drag, startPoint x: 197, startPoint y: 225, endPoint x: 163, endPoint y: 225, distance: 33.7
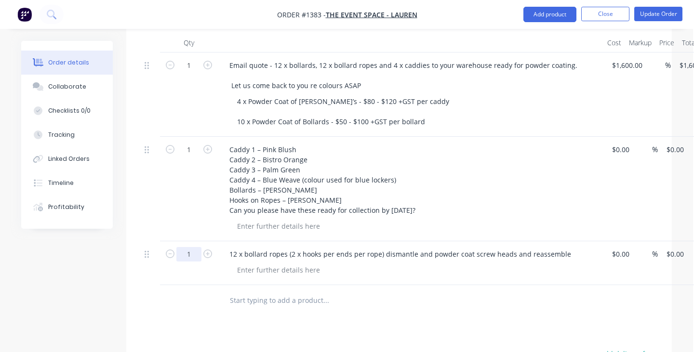
click at [164, 246] on form "1" at bounding box center [189, 253] width 50 height 14
type input "24"
click at [384, 256] on div "12 x bollard ropes (2 x hooks per ends per rope) dismantle and powder coat scre…" at bounding box center [410, 263] width 385 height 44
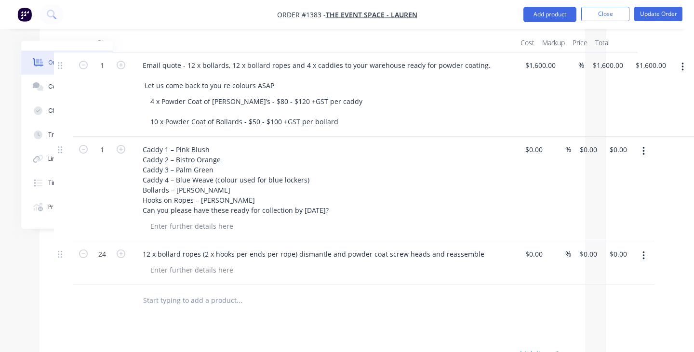
scroll to position [337, 88]
click at [537, 241] on div "24 12 x bollard ropes (2 x hooks per ends per rope) dismantle and powder coat s…" at bounding box center [312, 263] width 516 height 44
type input "$0.00"
click at [576, 247] on div "0 0" at bounding box center [582, 254] width 15 height 14
type input "$10.00"
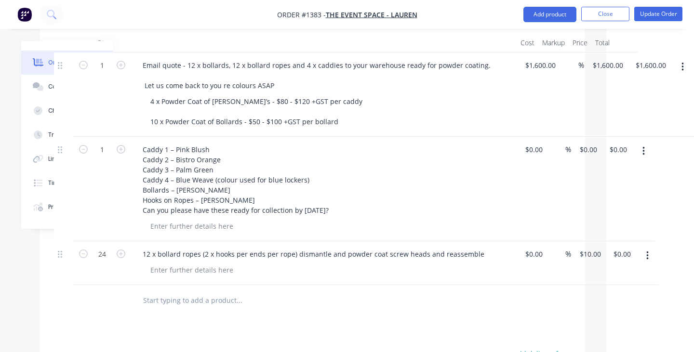
type input "$240.00"
click at [551, 285] on div at bounding box center [312, 300] width 516 height 31
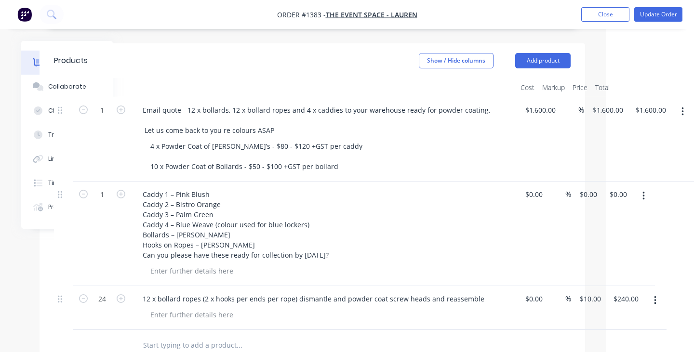
scroll to position [289, 88]
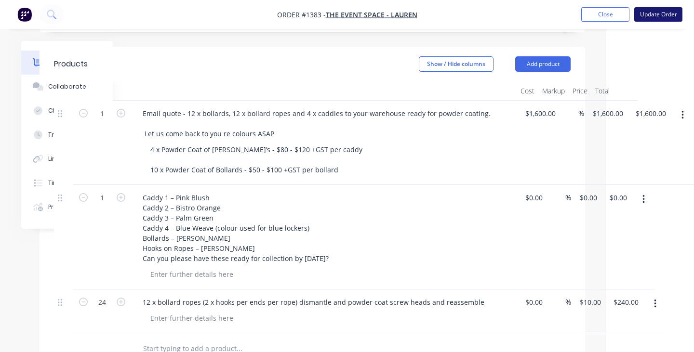
click at [650, 18] on button "Update Order" at bounding box center [658, 14] width 48 height 14
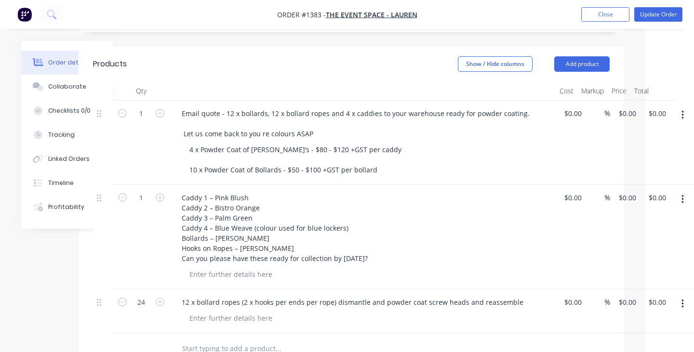
type input "$1,600.00"
type input "$10.00"
type input "$240.00"
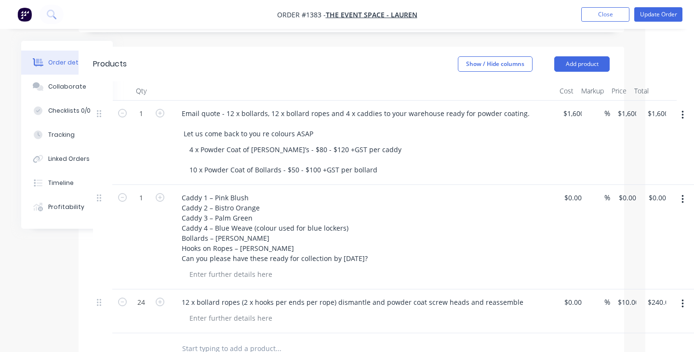
scroll to position [0, 0]
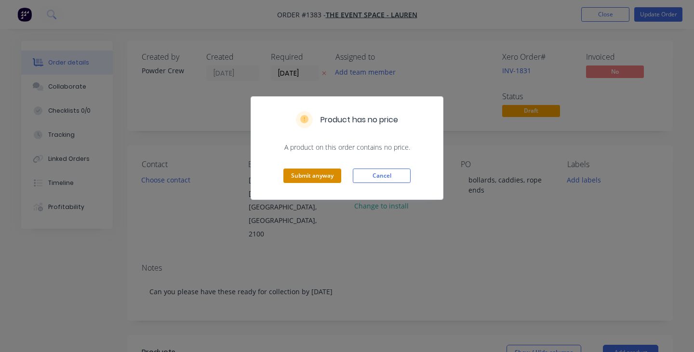
click at [315, 176] on button "Submit anyway" at bounding box center [312, 176] width 58 height 14
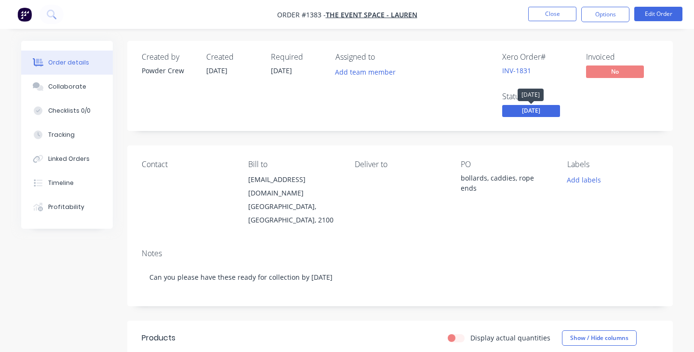
click at [540, 114] on span "[DATE]" at bounding box center [531, 111] width 58 height 12
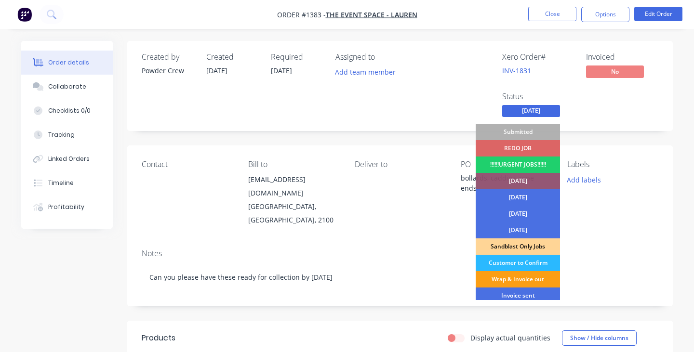
click at [528, 278] on div "Wrap & Invoice out" at bounding box center [518, 279] width 84 height 16
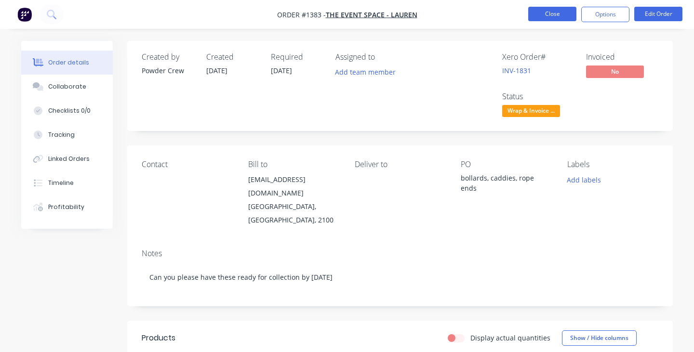
click at [551, 14] on button "Close" at bounding box center [552, 14] width 48 height 14
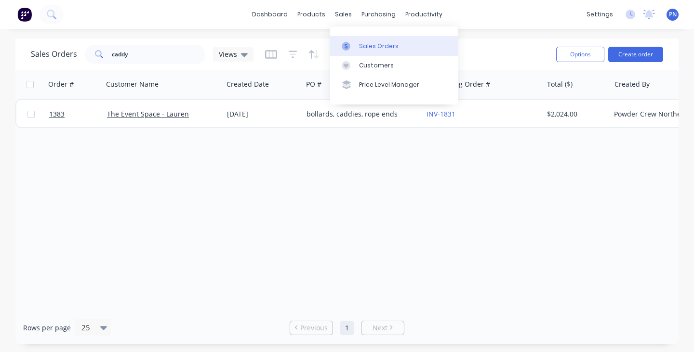
click at [369, 52] on link "Sales Orders" at bounding box center [394, 45] width 128 height 19
click at [370, 46] on div "Sales Orders" at bounding box center [379, 46] width 40 height 9
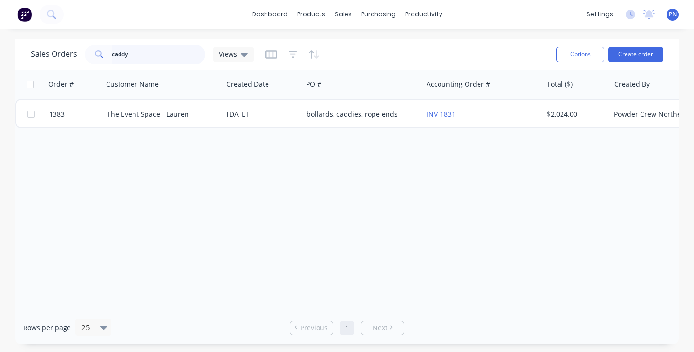
click at [191, 54] on input "caddy" at bounding box center [159, 54] width 94 height 19
click at [191, 53] on input "caddy" at bounding box center [159, 54] width 94 height 19
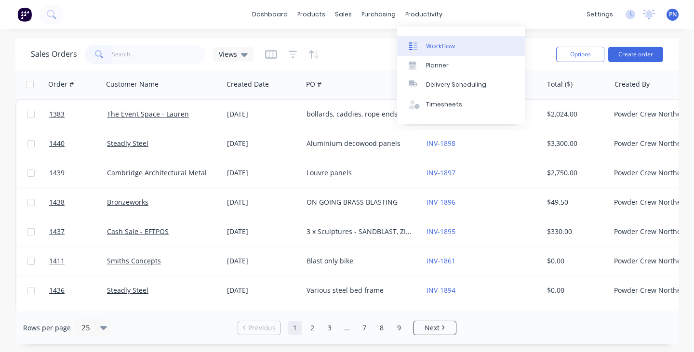
click at [434, 46] on div "Workflow" at bounding box center [440, 46] width 29 height 9
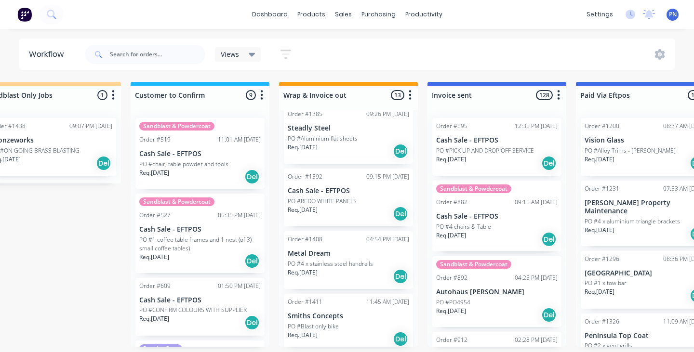
scroll to position [550, 0]
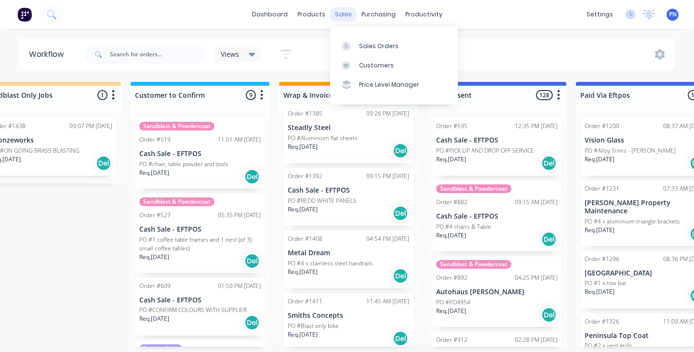
click at [338, 15] on div "sales" at bounding box center [343, 14] width 26 height 14
click at [373, 42] on div "Sales Orders" at bounding box center [379, 46] width 40 height 9
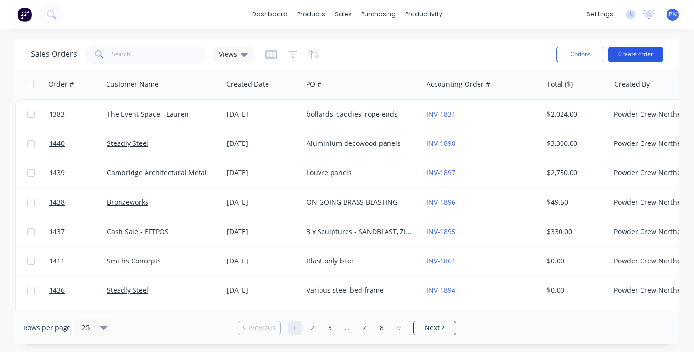
click at [630, 51] on button "Create order" at bounding box center [635, 54] width 55 height 15
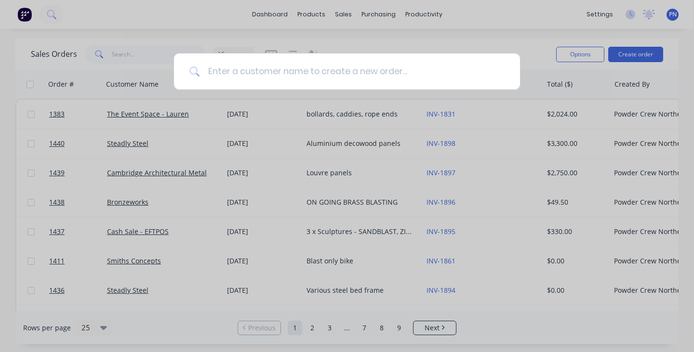
click at [349, 73] on input at bounding box center [352, 71] width 304 height 36
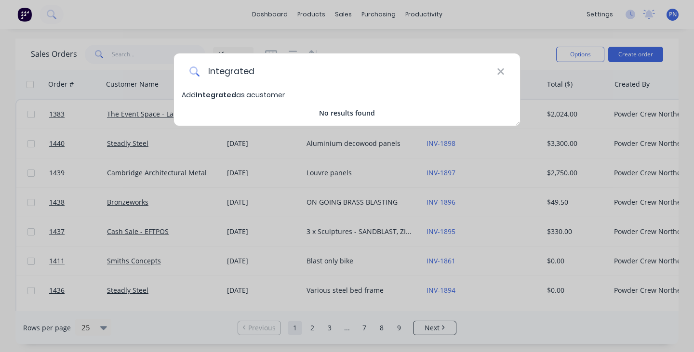
click at [345, 76] on input "Integrated" at bounding box center [348, 71] width 297 height 36
type input "I"
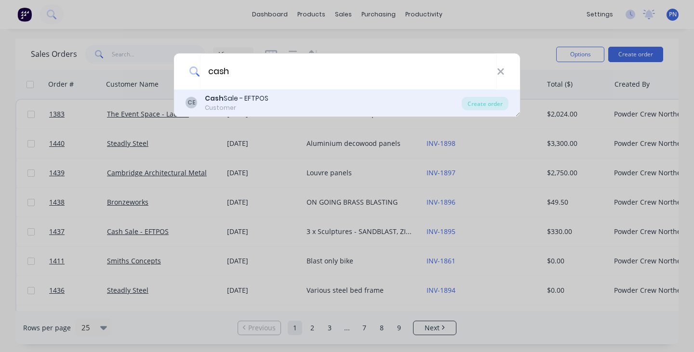
type input "cash"
click at [345, 105] on div "[PERSON_NAME] Sale - EFTPOS Customer" at bounding box center [323, 102] width 276 height 19
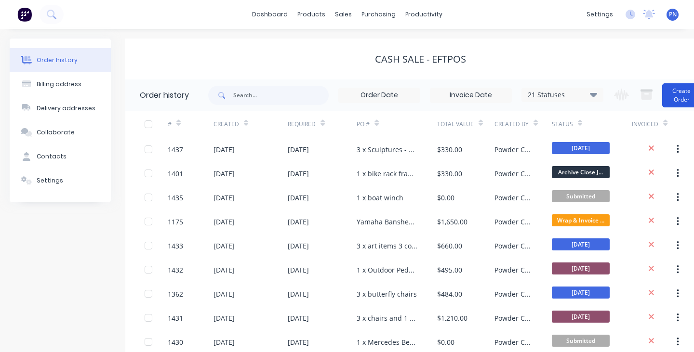
click at [682, 97] on button "Create Order" at bounding box center [681, 95] width 39 height 24
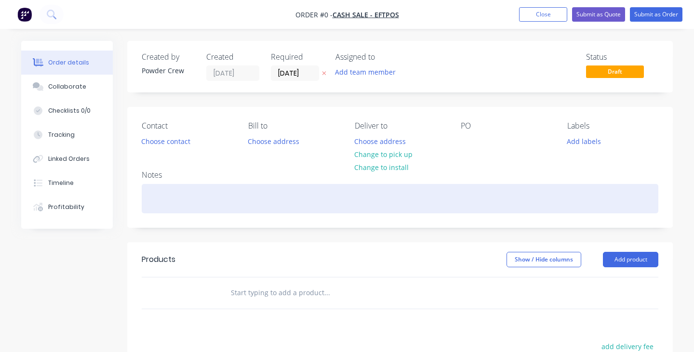
click at [174, 198] on div at bounding box center [400, 198] width 516 height 29
paste div
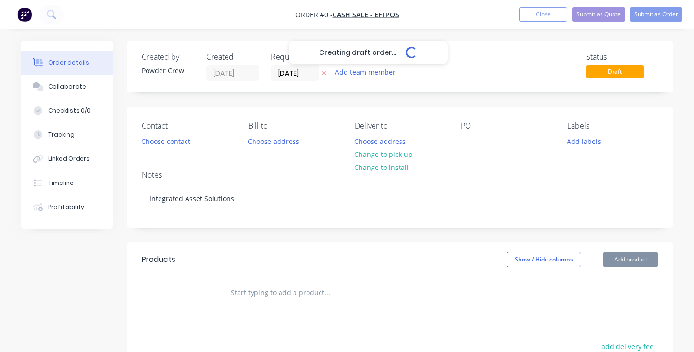
click at [633, 255] on div "Creating draft order... Loading... Order details Collaborate Checklists 0/0 Tra…" at bounding box center [347, 298] width 671 height 514
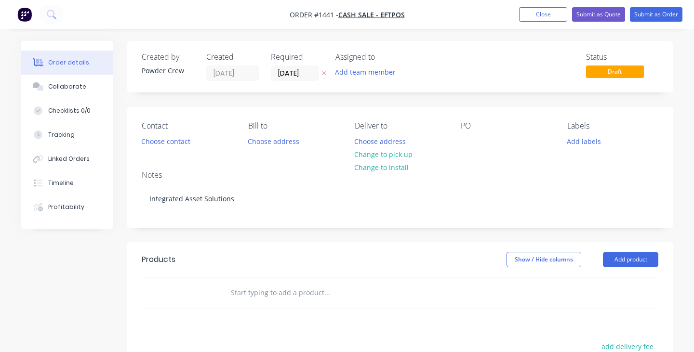
click at [633, 254] on button "Add product" at bounding box center [630, 259] width 55 height 15
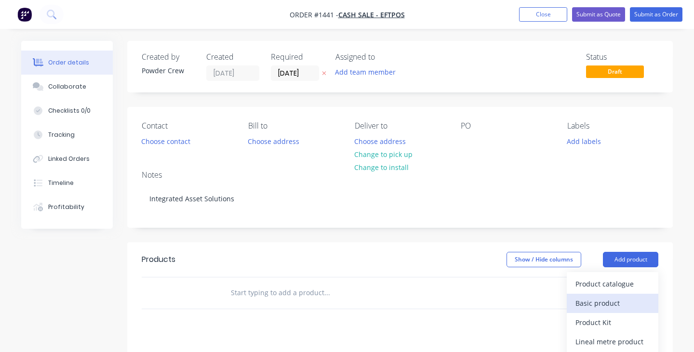
click at [598, 301] on div "Basic product" at bounding box center [612, 303] width 74 height 14
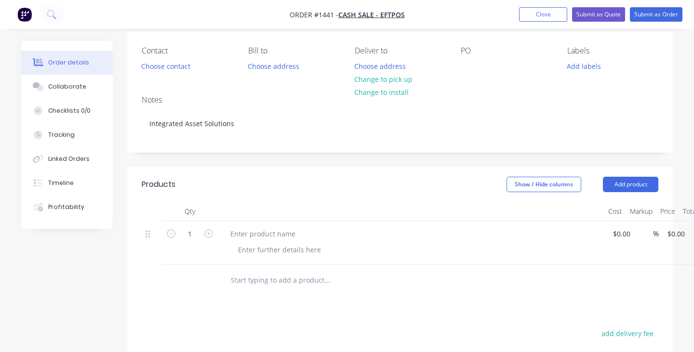
scroll to position [85, 0]
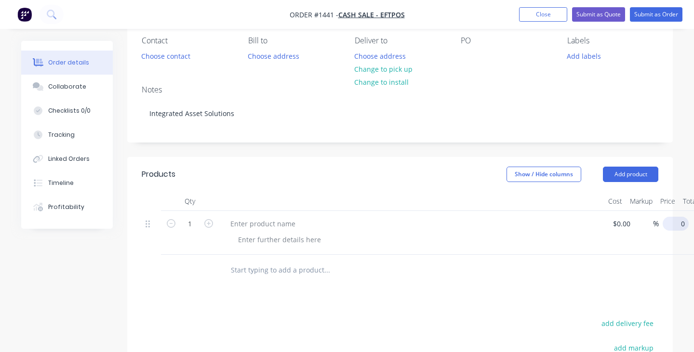
click at [672, 226] on input "0" at bounding box center [677, 224] width 22 height 14
type input "$1,913.00"
click at [590, 252] on div at bounding box center [411, 233] width 385 height 44
click at [251, 229] on div at bounding box center [263, 224] width 80 height 14
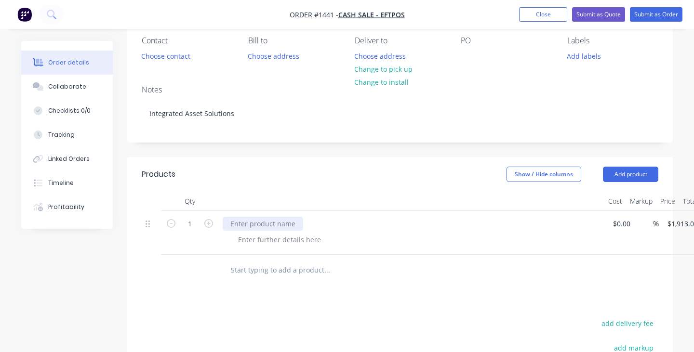
paste div
drag, startPoint x: 231, startPoint y: 223, endPoint x: 231, endPoint y: 238, distance: 14.5
click at [231, 226] on div "Window Security Screen" at bounding box center [269, 224] width 93 height 14
click at [368, 225] on div "Powder coat steel Window Security Screen" at bounding box center [299, 224] width 152 height 14
click at [461, 245] on div at bounding box center [415, 240] width 370 height 14
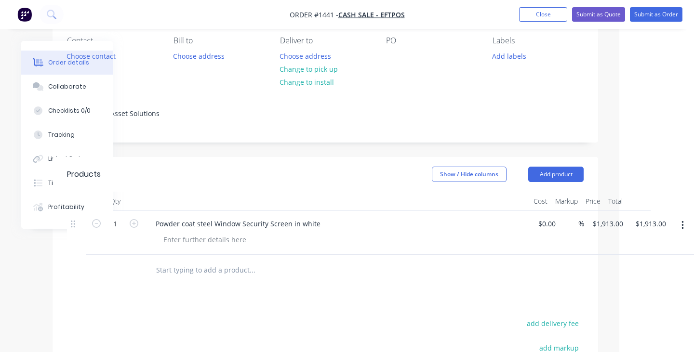
click at [480, 282] on div at bounding box center [317, 270] width 347 height 31
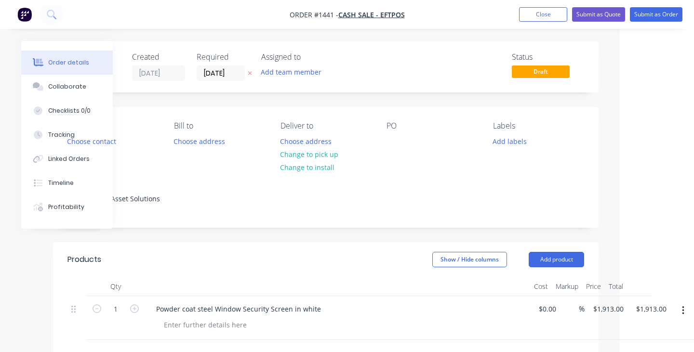
scroll to position [0, 74]
click at [394, 148] on div at bounding box center [393, 141] width 15 height 14
paste div
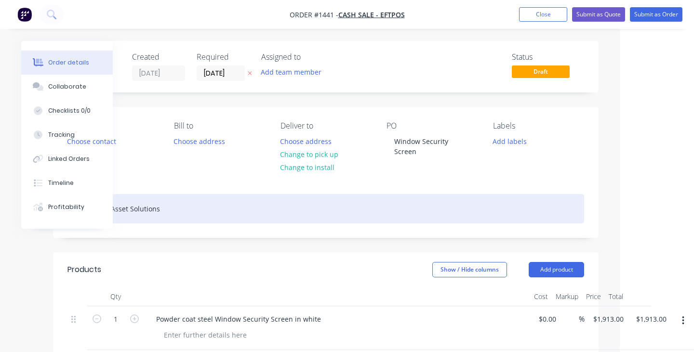
click at [453, 194] on div "Integrated Asset Solutions" at bounding box center [325, 208] width 516 height 29
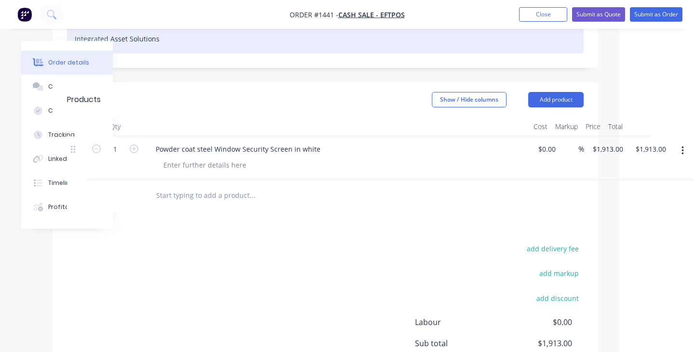
scroll to position [170, 75]
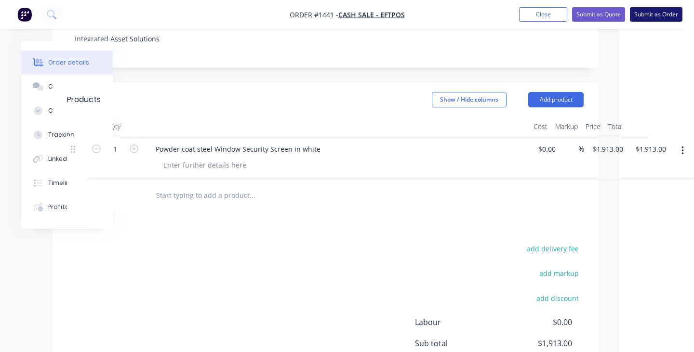
click at [641, 15] on button "Submit as Order" at bounding box center [656, 14] width 53 height 14
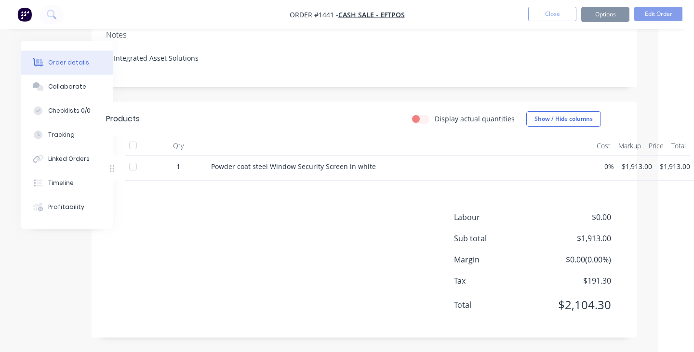
scroll to position [0, 0]
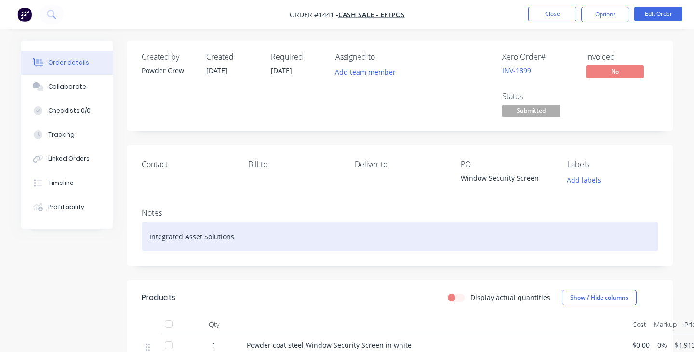
click at [251, 239] on div "Integrated Asset Solutions" at bounding box center [400, 236] width 516 height 29
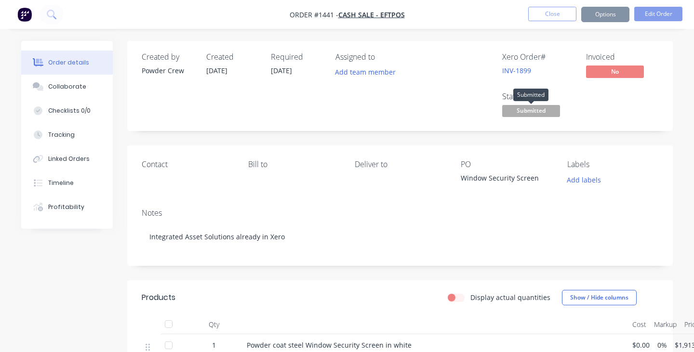
click at [549, 109] on span "Submitted" at bounding box center [531, 111] width 58 height 12
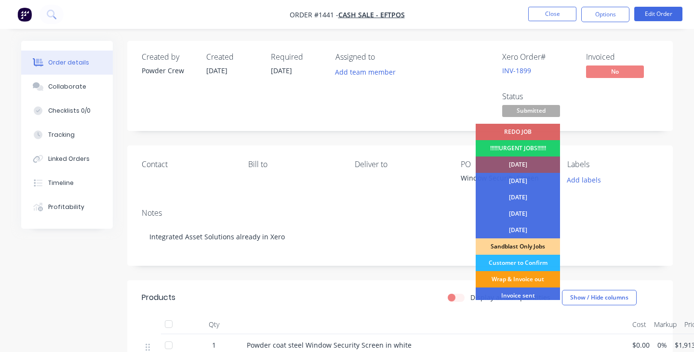
click at [526, 280] on div "Wrap & Invoice out" at bounding box center [518, 279] width 84 height 16
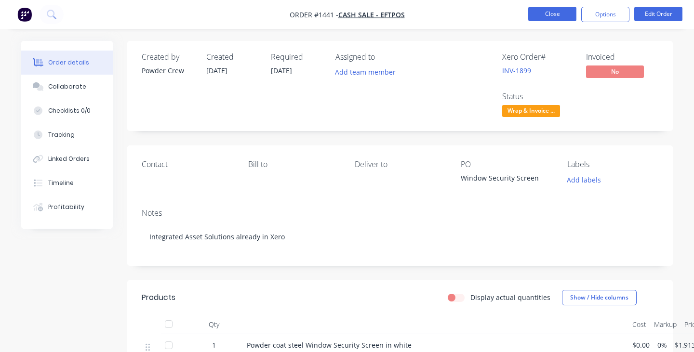
click at [551, 14] on button "Close" at bounding box center [552, 14] width 48 height 14
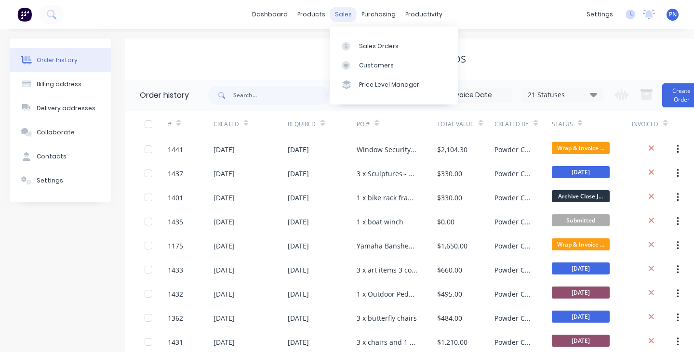
click at [344, 14] on div "sales" at bounding box center [343, 14] width 26 height 14
click at [358, 40] on link "Sales Orders" at bounding box center [394, 45] width 128 height 19
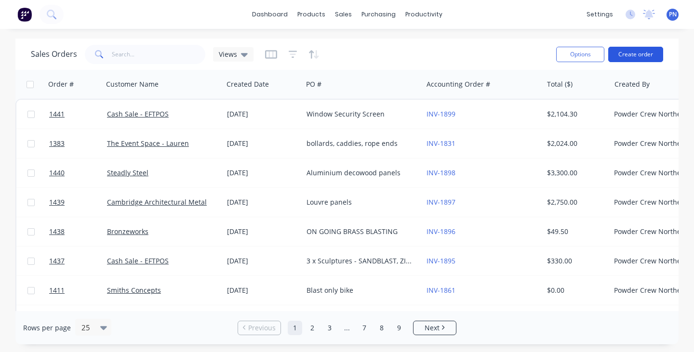
click at [645, 53] on button "Create order" at bounding box center [635, 54] width 55 height 15
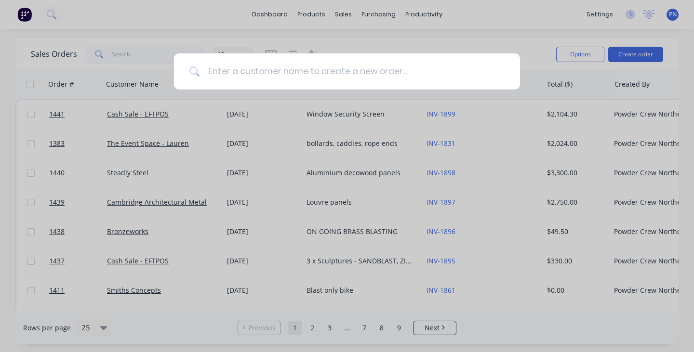
click at [342, 78] on input at bounding box center [352, 71] width 304 height 36
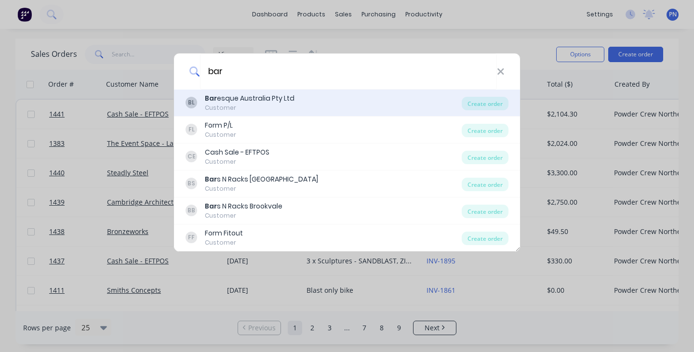
type input "bar"
click at [261, 94] on div "Bar esque Australia Pty Ltd" at bounding box center [250, 98] width 90 height 10
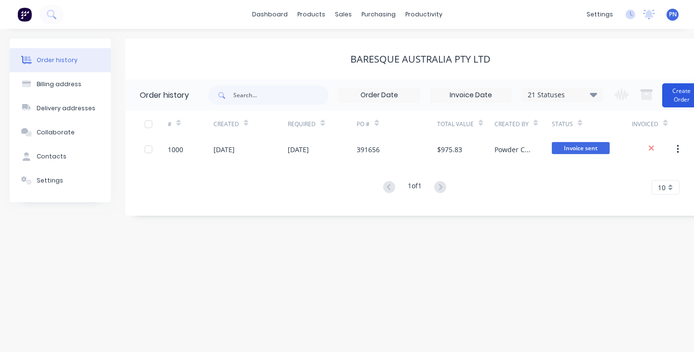
click at [674, 95] on button "Create Order" at bounding box center [681, 95] width 39 height 24
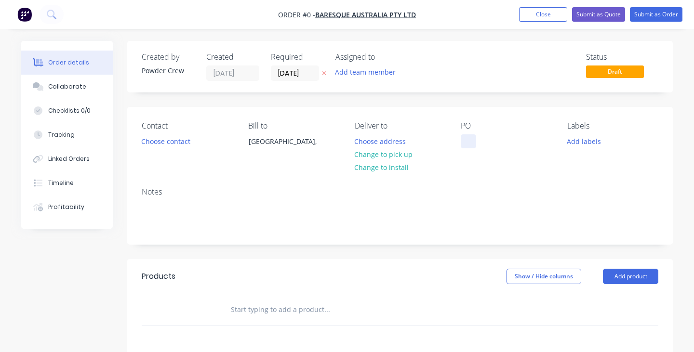
click at [469, 142] on div at bounding box center [468, 141] width 15 height 14
click at [650, 12] on button "Submit as Order" at bounding box center [656, 14] width 53 height 14
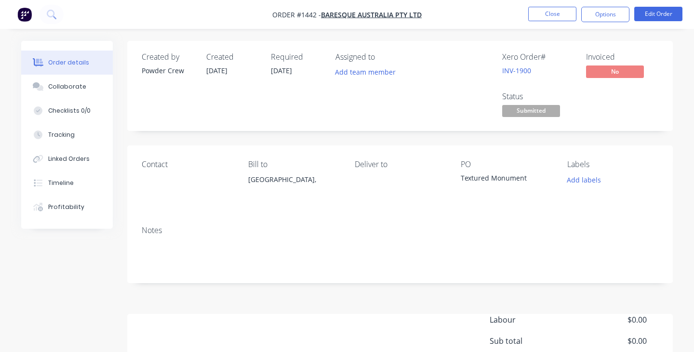
click at [542, 111] on span "Submitted" at bounding box center [531, 111] width 58 height 12
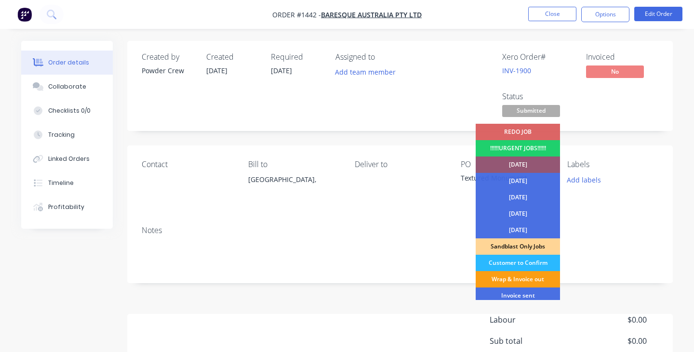
click at [522, 281] on div "Wrap & Invoice out" at bounding box center [518, 279] width 84 height 16
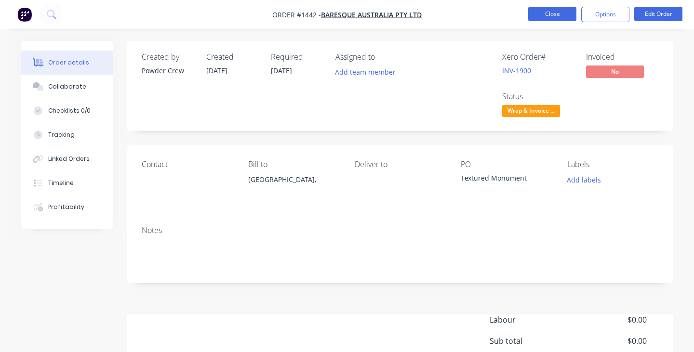
click at [556, 13] on button "Close" at bounding box center [552, 14] width 48 height 14
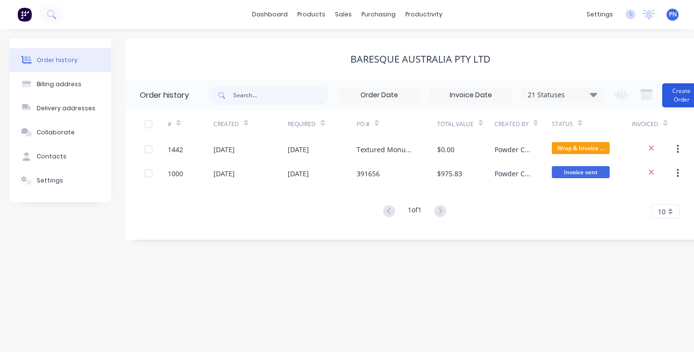
click at [674, 93] on button "Create Order" at bounding box center [681, 95] width 39 height 24
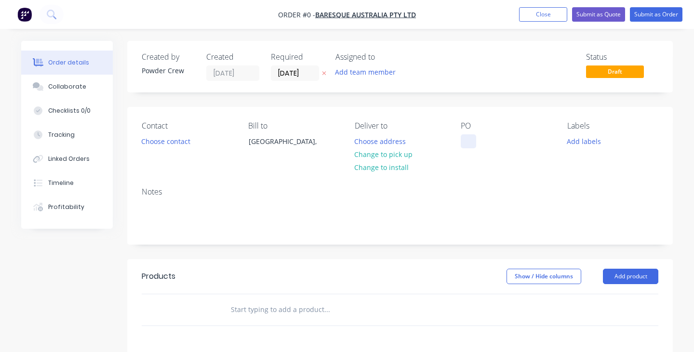
click at [476, 145] on div at bounding box center [468, 141] width 15 height 14
click at [651, 14] on button "Submit as Order" at bounding box center [656, 14] width 53 height 14
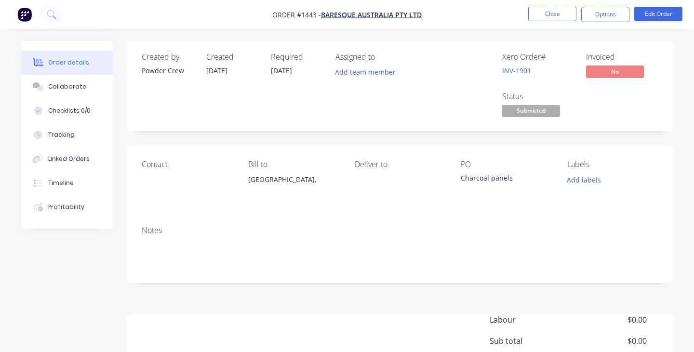
click at [543, 110] on span "Submitted" at bounding box center [531, 111] width 58 height 12
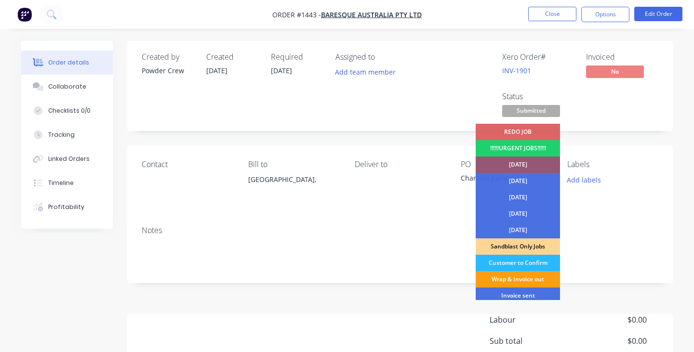
click at [529, 277] on div "Wrap & Invoice out" at bounding box center [518, 279] width 84 height 16
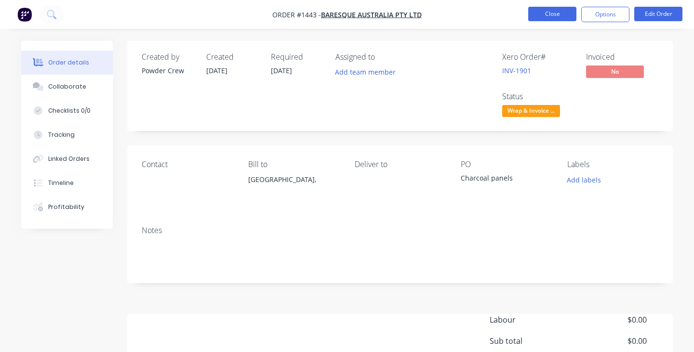
click at [554, 14] on button "Close" at bounding box center [552, 14] width 48 height 14
